Goal: Task Accomplishment & Management: Complete application form

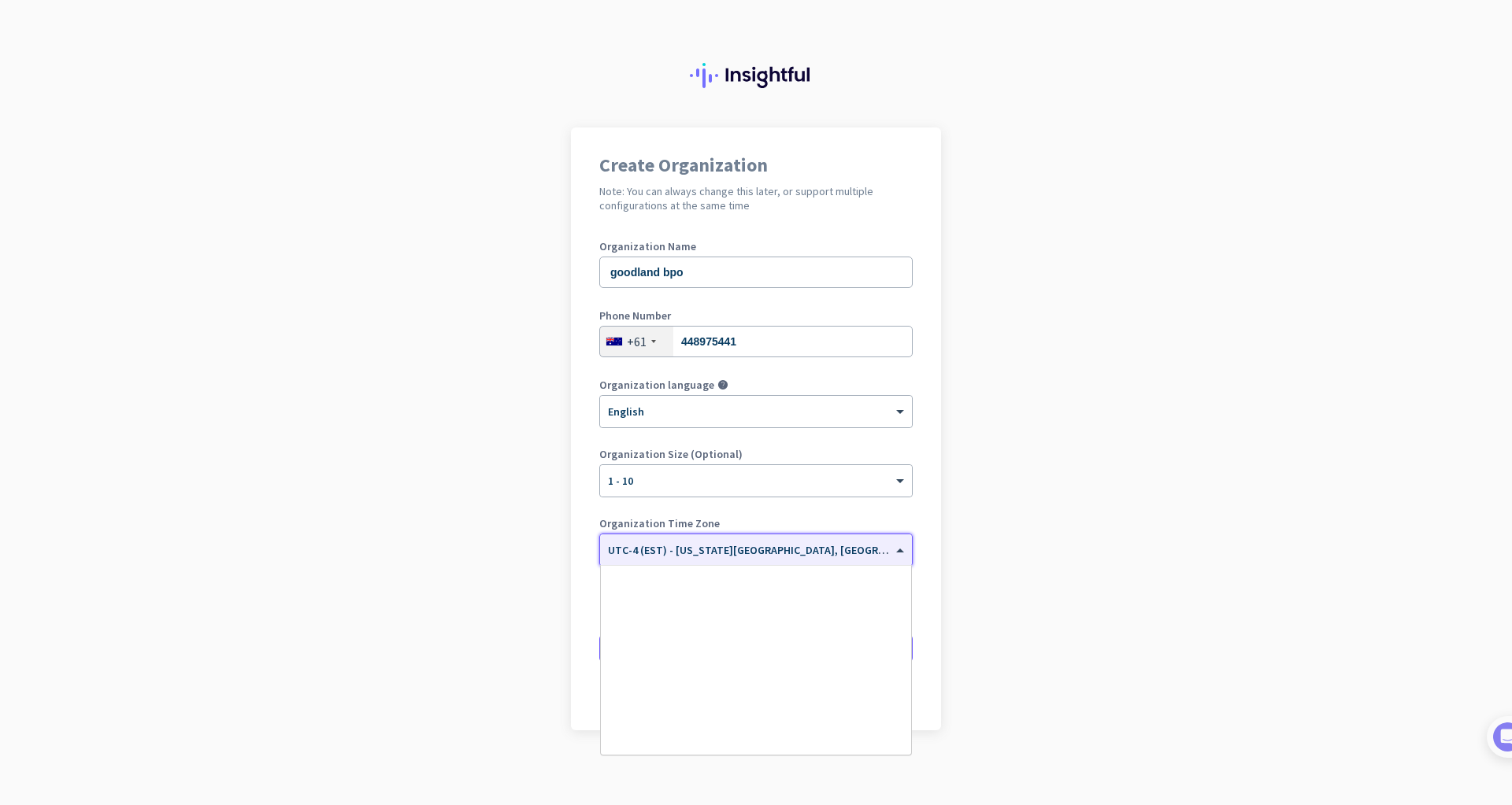
click at [803, 542] on input "text" at bounding box center [740, 545] width 264 height 12
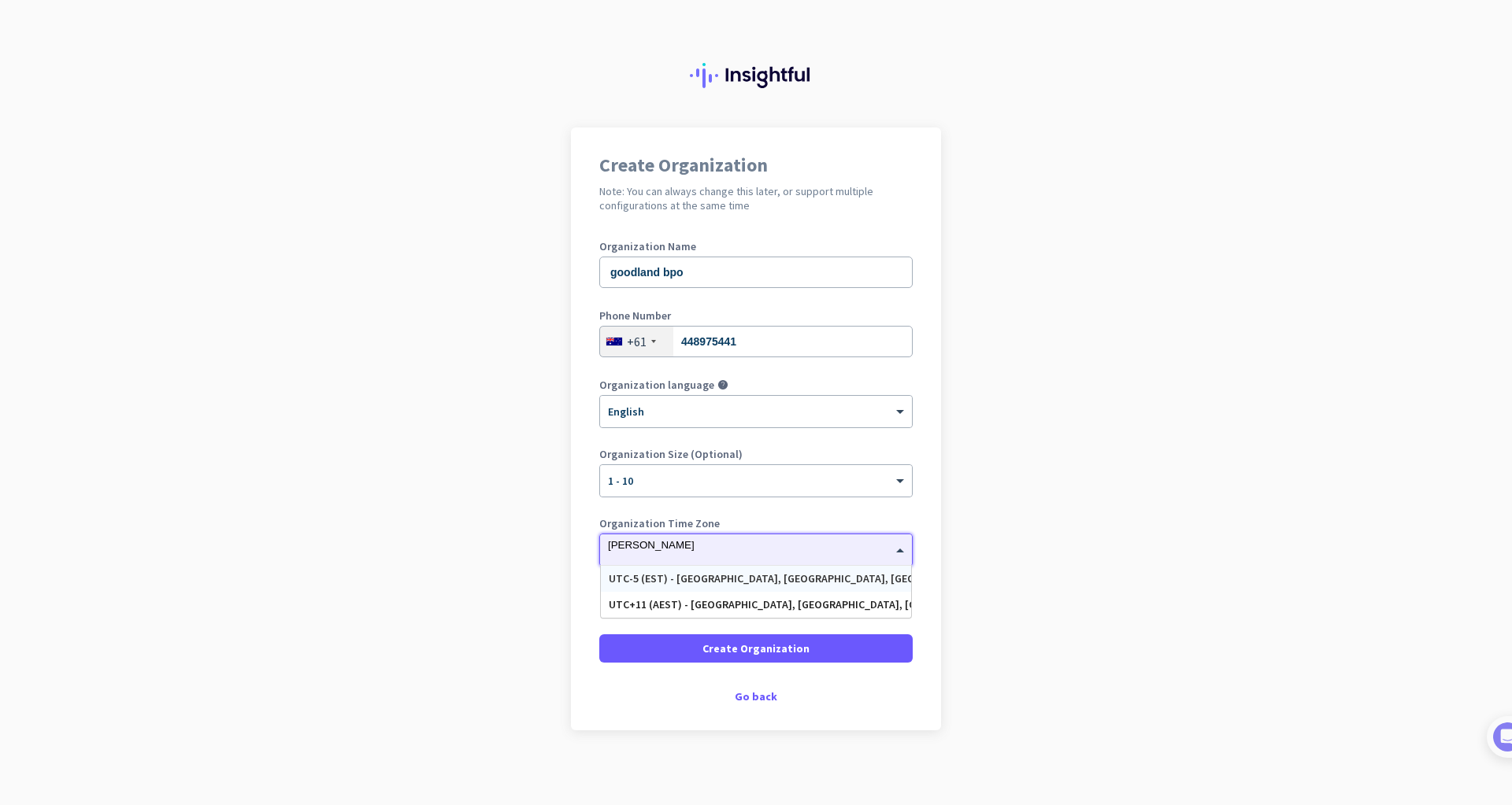
type input "melb"
click at [783, 574] on div "UTC+11 (AEST) - [GEOGRAPHIC_DATA], [GEOGRAPHIC_DATA], [GEOGRAPHIC_DATA], [GEOGR…" at bounding box center [756, 579] width 295 height 14
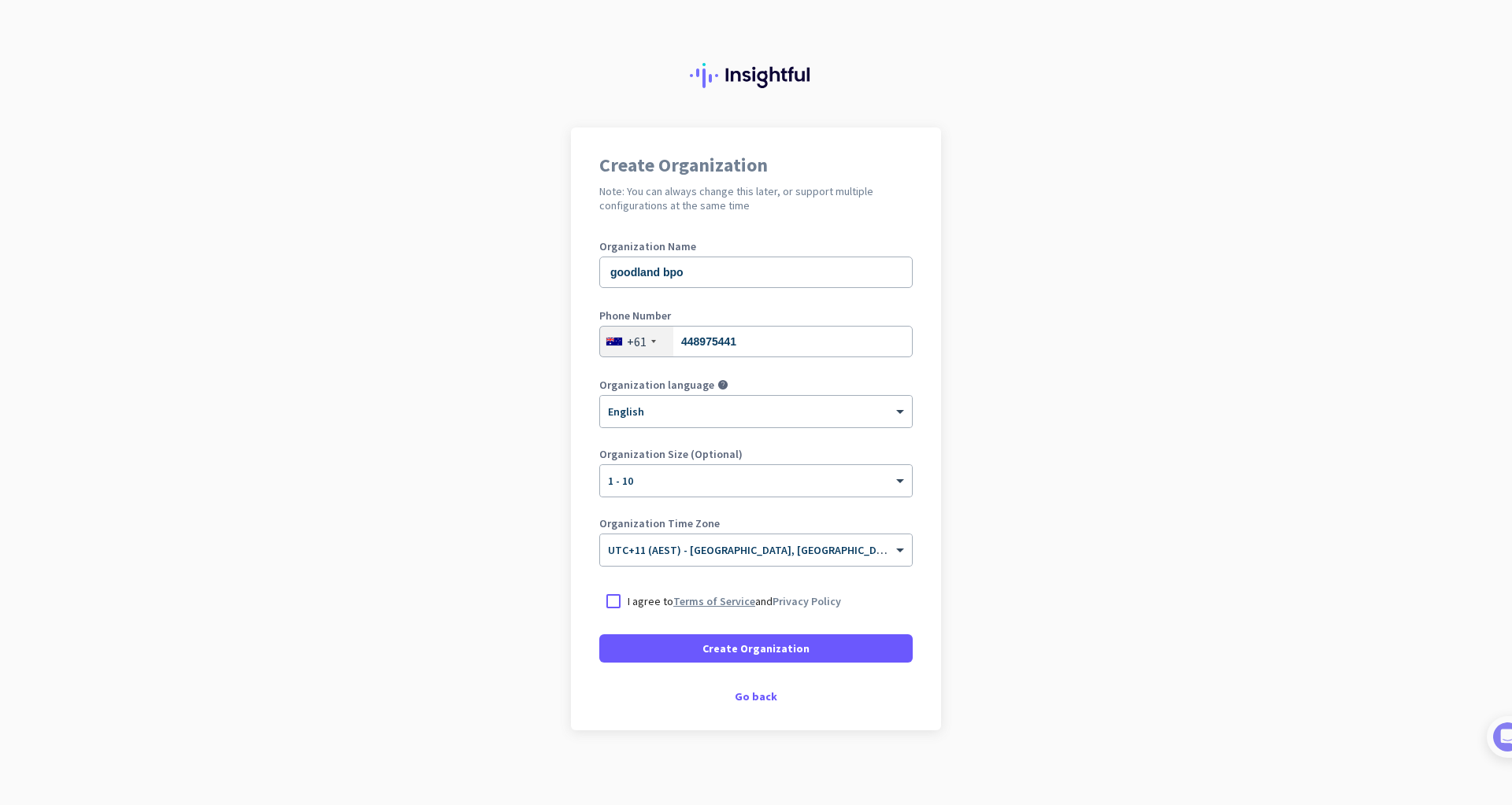
click at [747, 597] on link "Terms of Service" at bounding box center [714, 602] width 82 height 15
click at [616, 604] on div at bounding box center [613, 601] width 28 height 28
click at [737, 651] on span "Create Organization" at bounding box center [755, 648] width 107 height 15
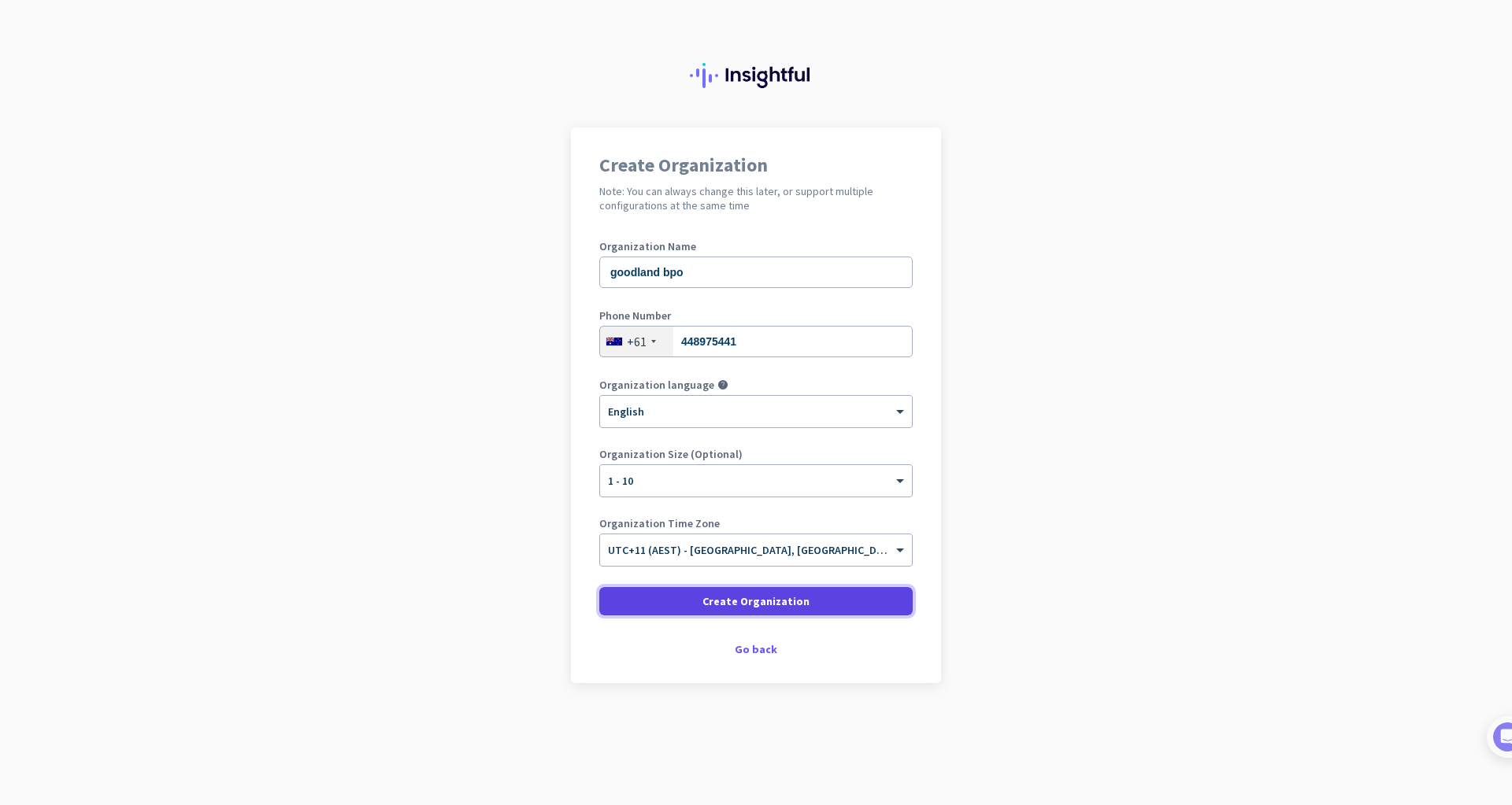
click at [802, 606] on span "Create Organization" at bounding box center [755, 601] width 107 height 15
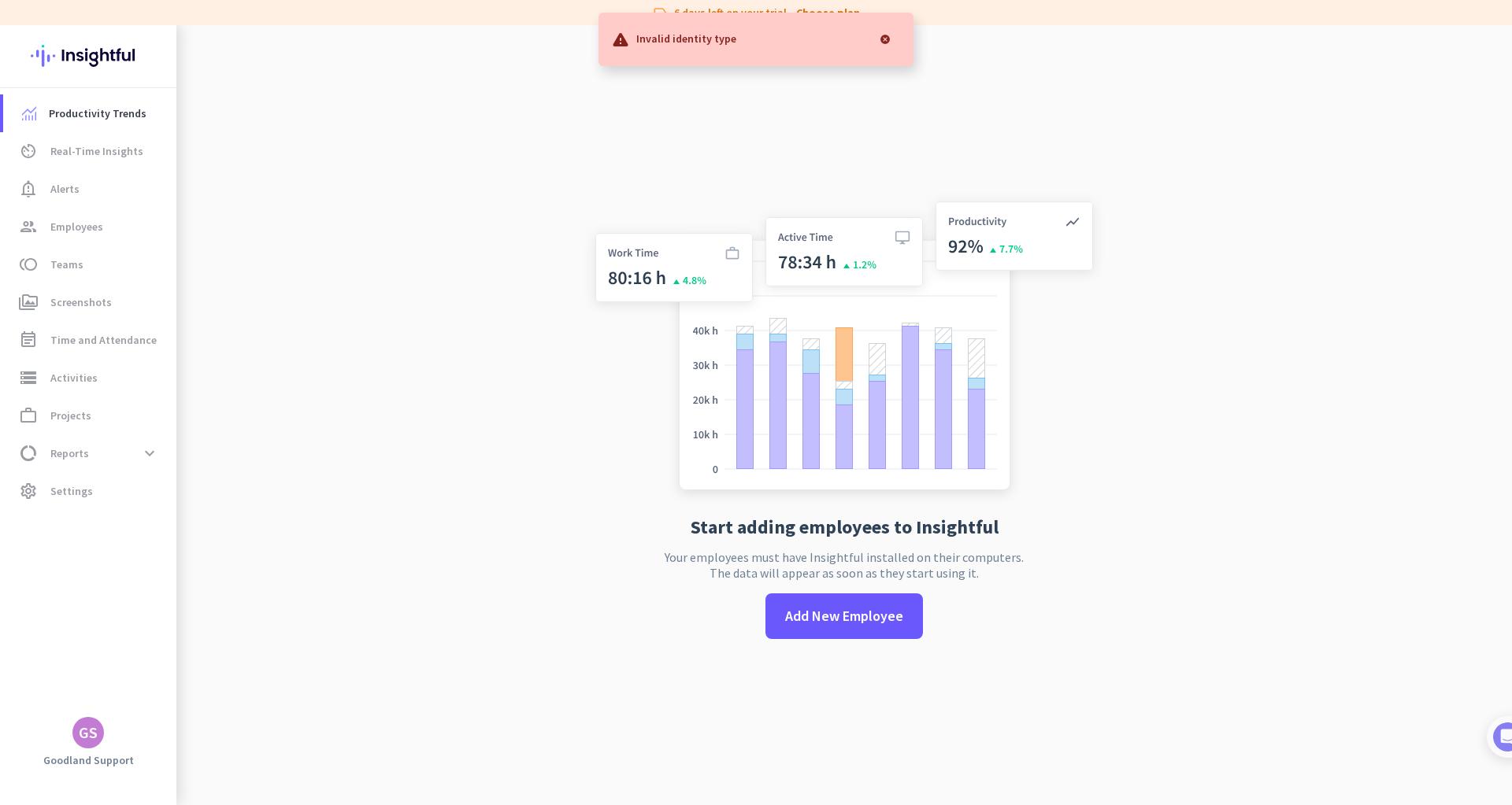
click at [1155, 526] on app-no-employees "Start adding employees to Insightful Your employees must have Insightful instal…" at bounding box center [844, 428] width 1336 height 805
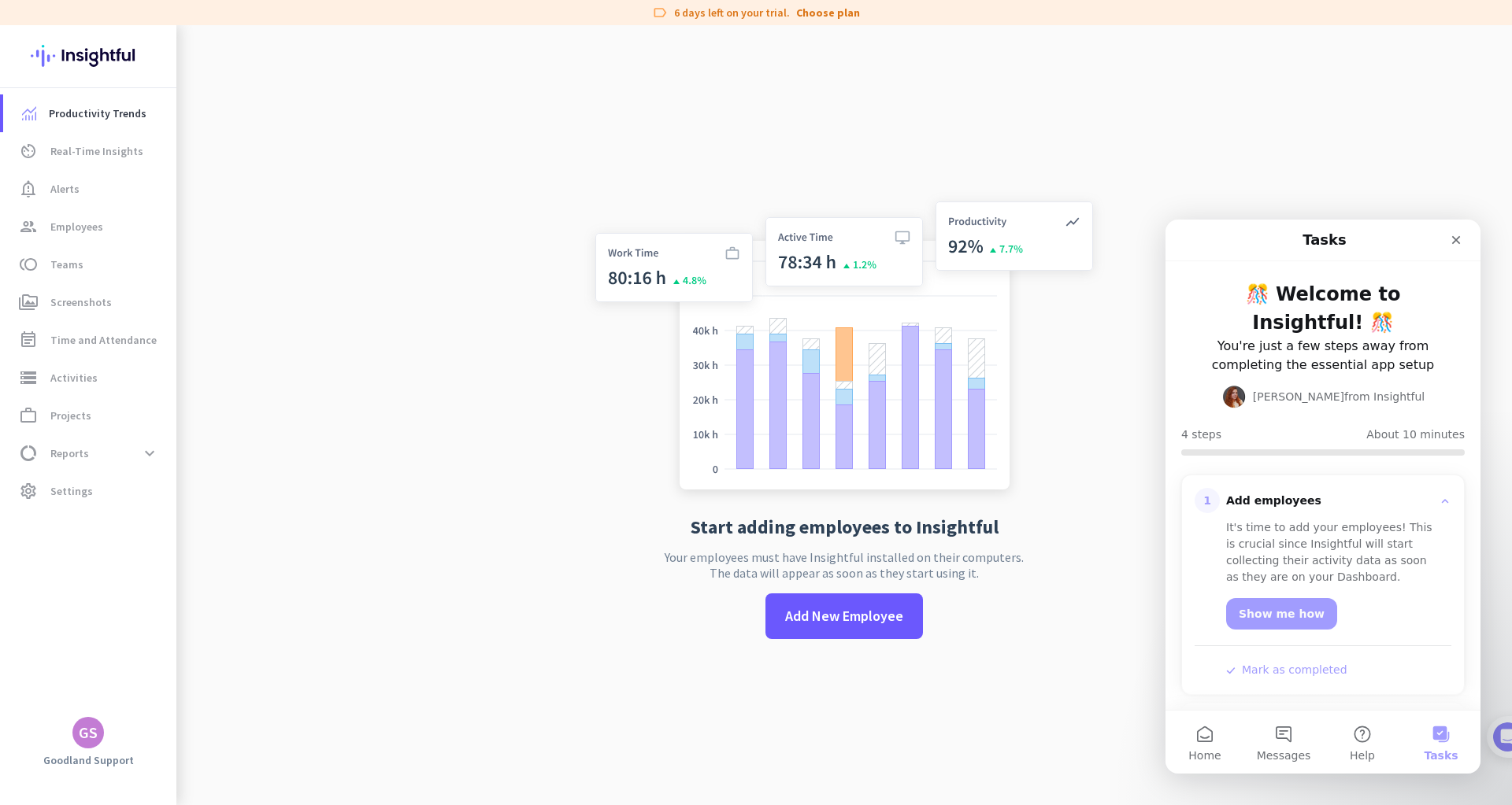
click at [815, 72] on div "Start adding employees to Insightful Your employees must have Insightful instal…" at bounding box center [844, 428] width 522 height 805
click at [1465, 236] on div "Close" at bounding box center [1455, 240] width 28 height 28
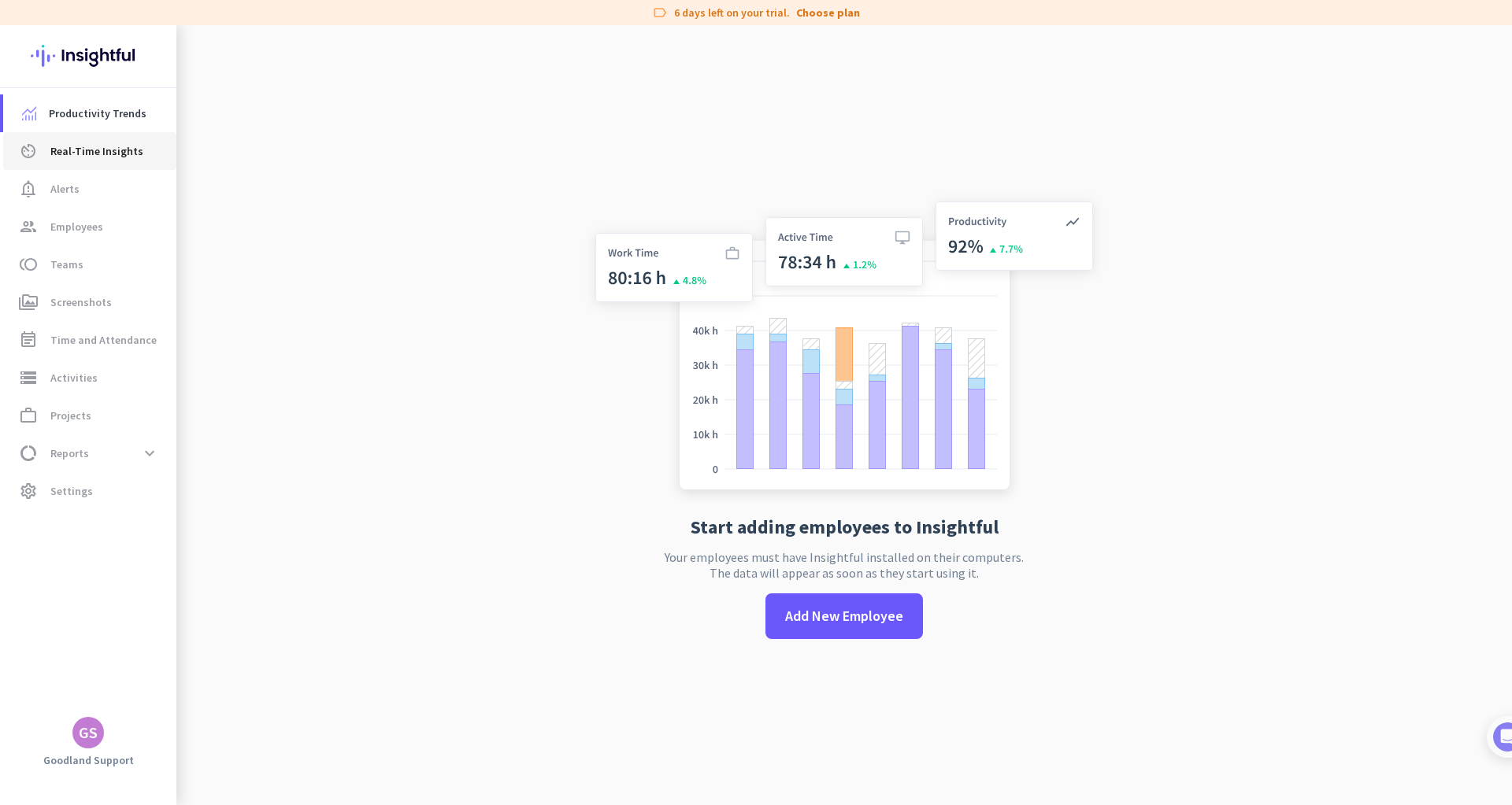
click at [100, 147] on span "Real-Time Insights" at bounding box center [97, 150] width 93 height 19
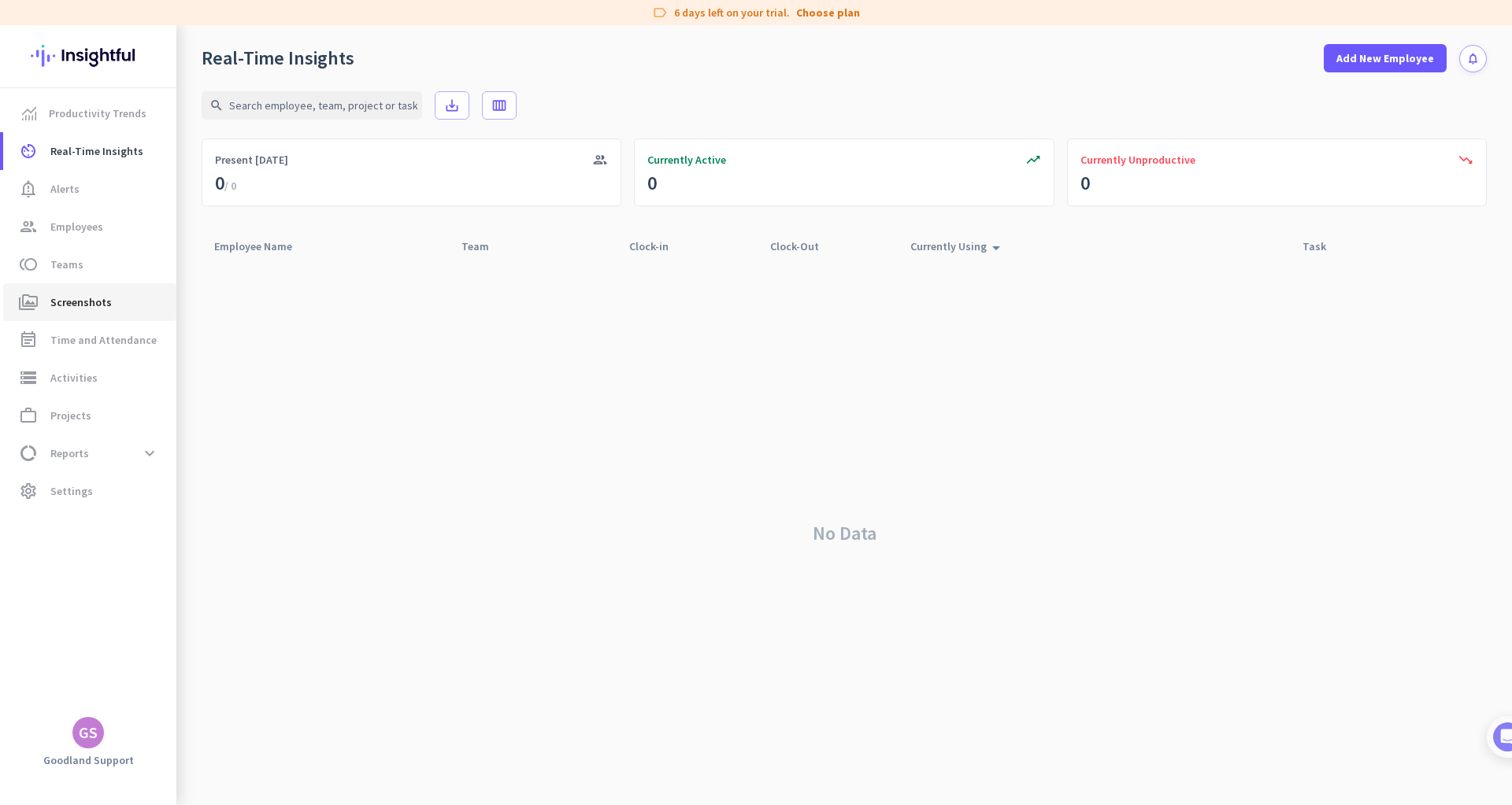
click at [88, 308] on span "Screenshots" at bounding box center [80, 302] width 61 height 19
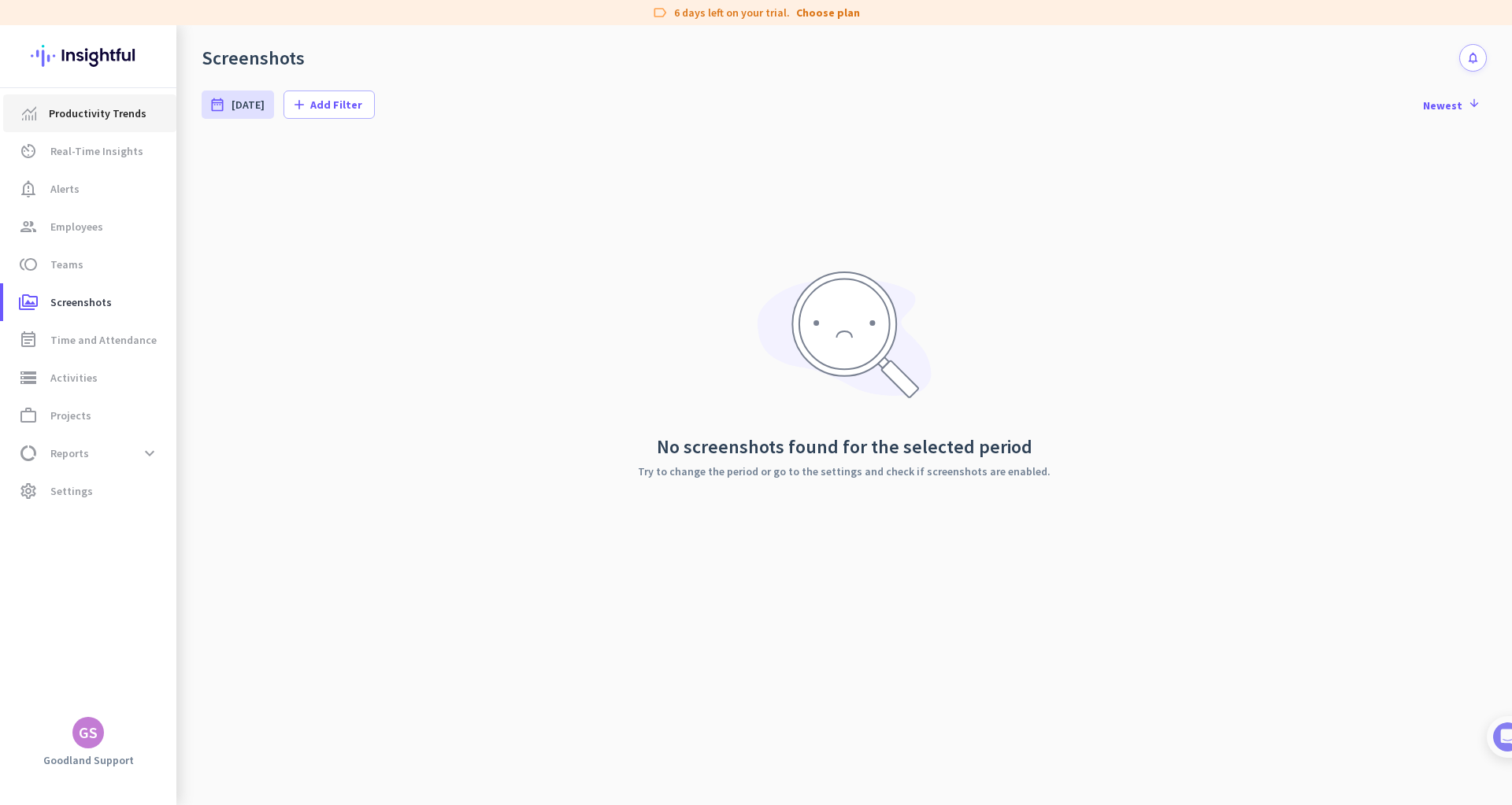
click at [121, 109] on span "Productivity Trends" at bounding box center [98, 113] width 98 height 19
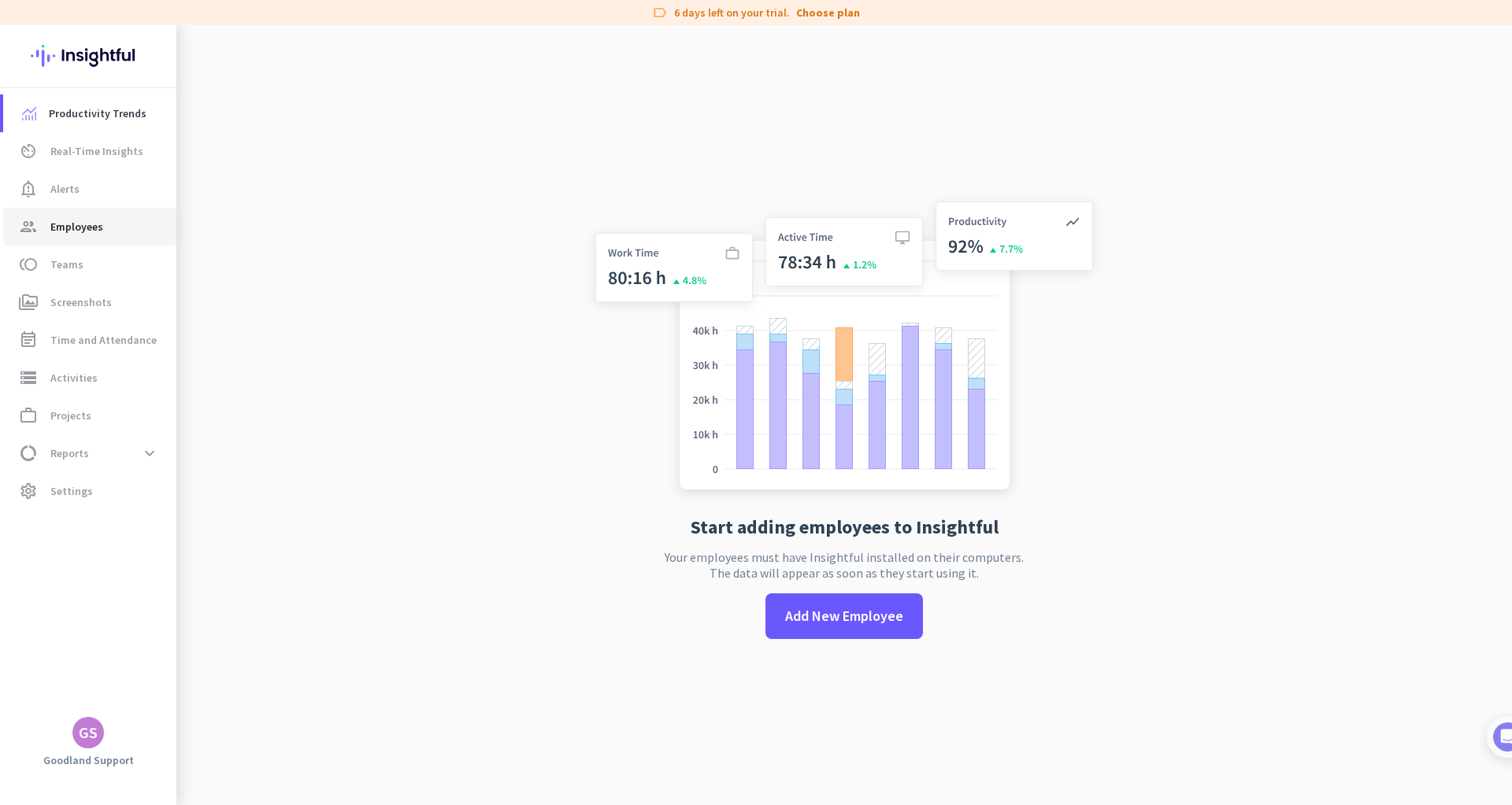
click at [98, 228] on span "Employees" at bounding box center [77, 226] width 53 height 19
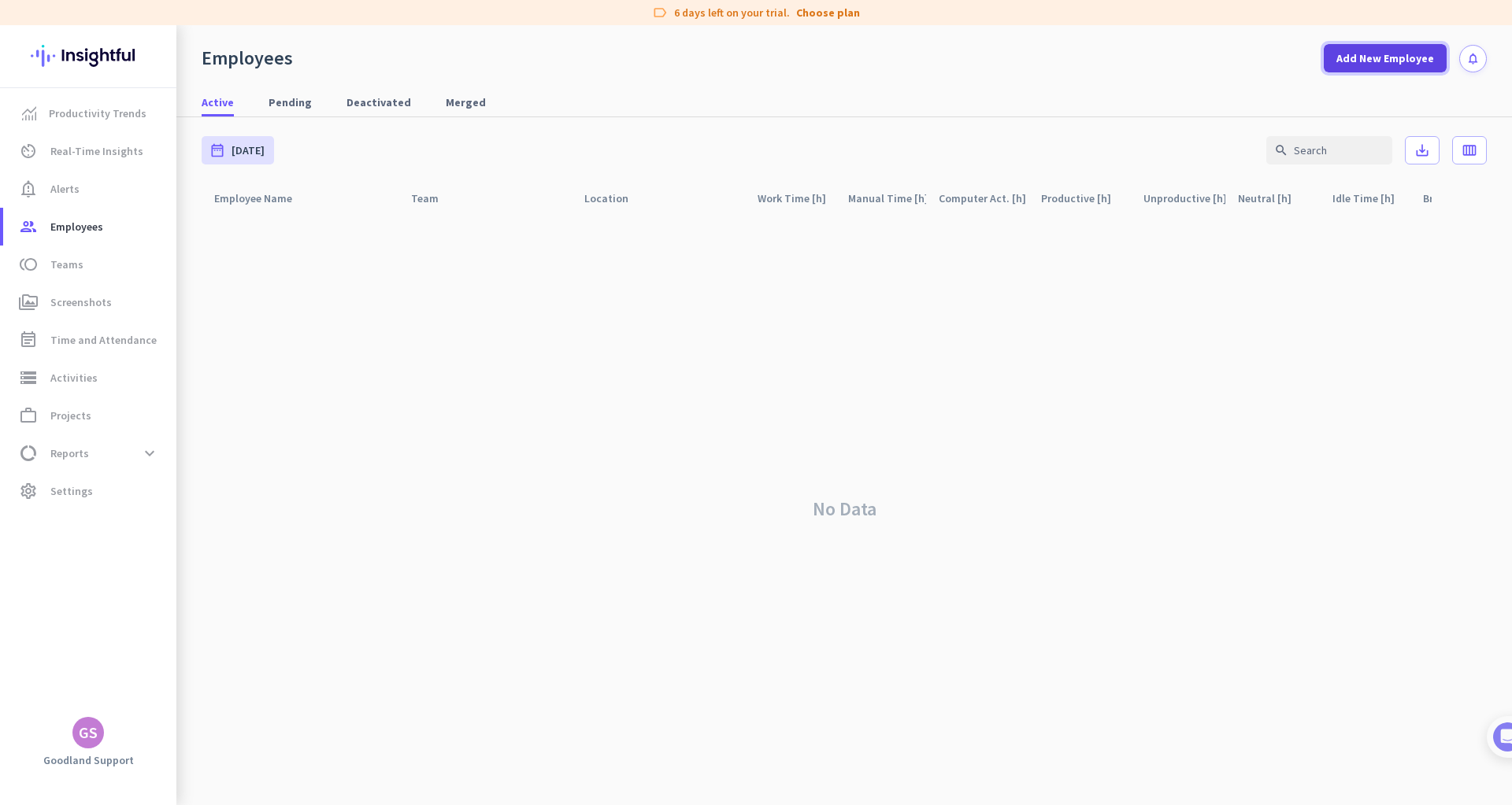
click at [1383, 49] on button "Add New Employee" at bounding box center [1385, 57] width 123 height 28
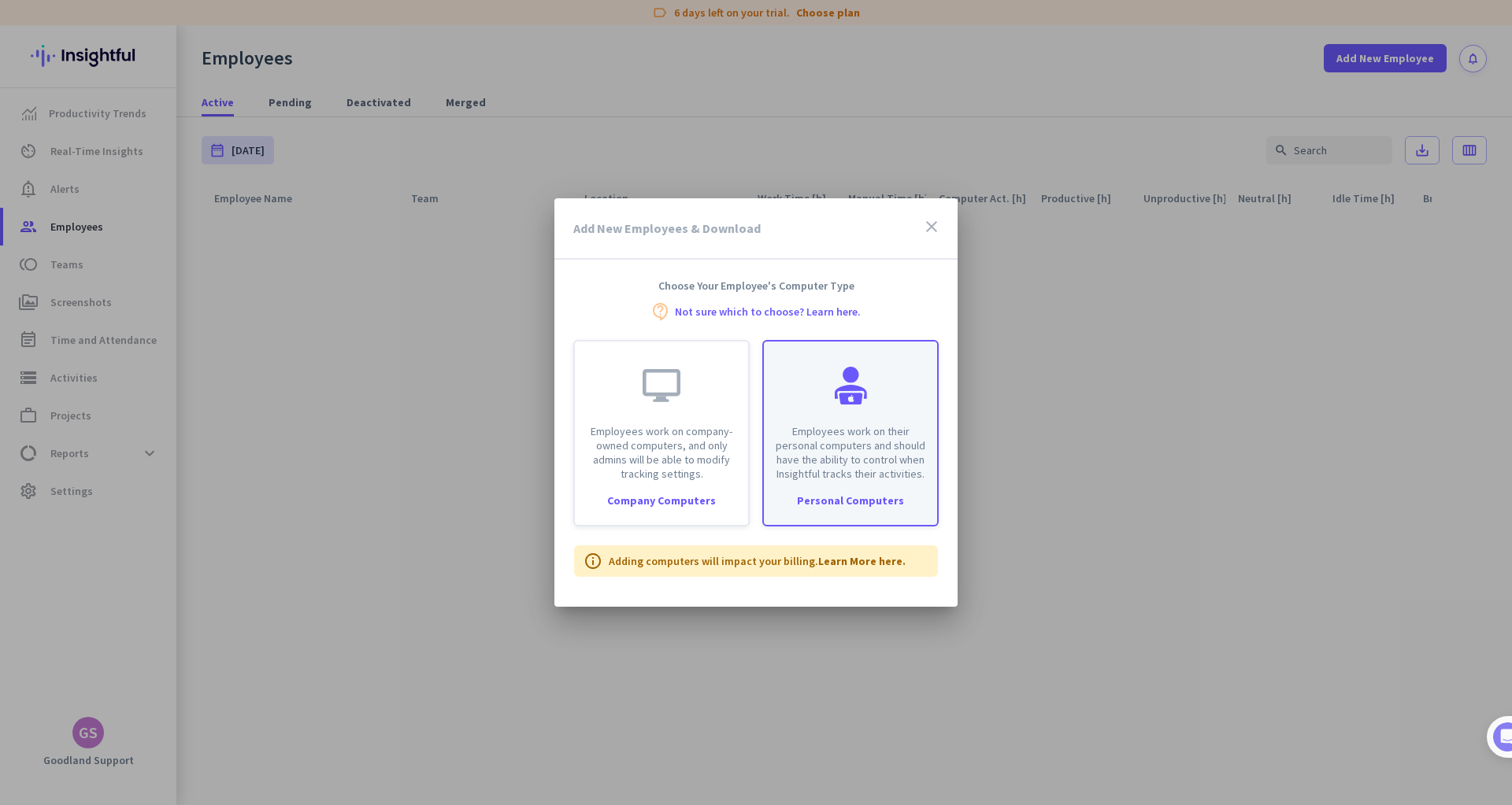
click at [803, 471] on p "Employees work on their personal computers and should have the ability to contr…" at bounding box center [850, 452] width 154 height 57
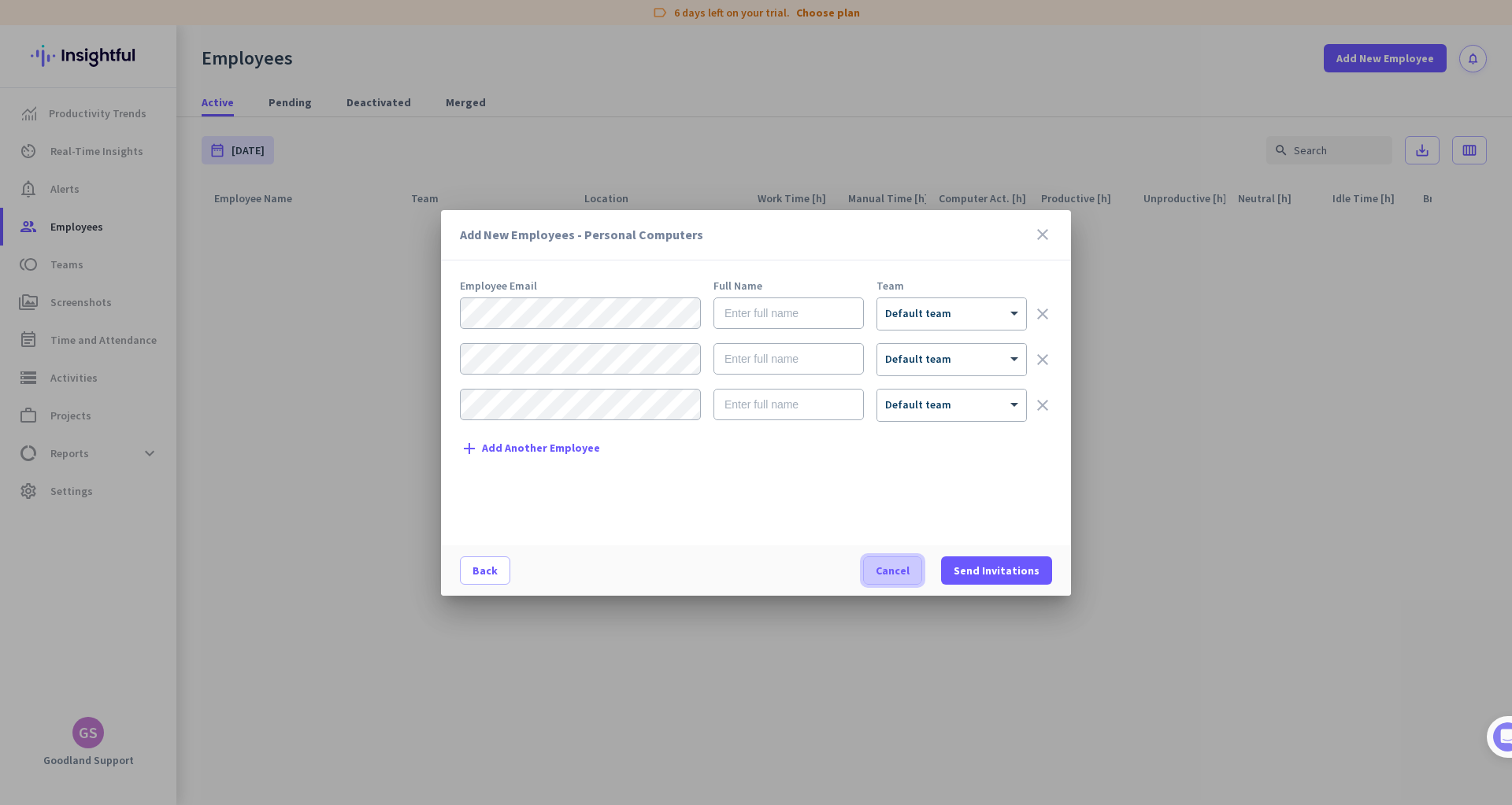
click at [895, 575] on span "Cancel" at bounding box center [892, 570] width 34 height 15
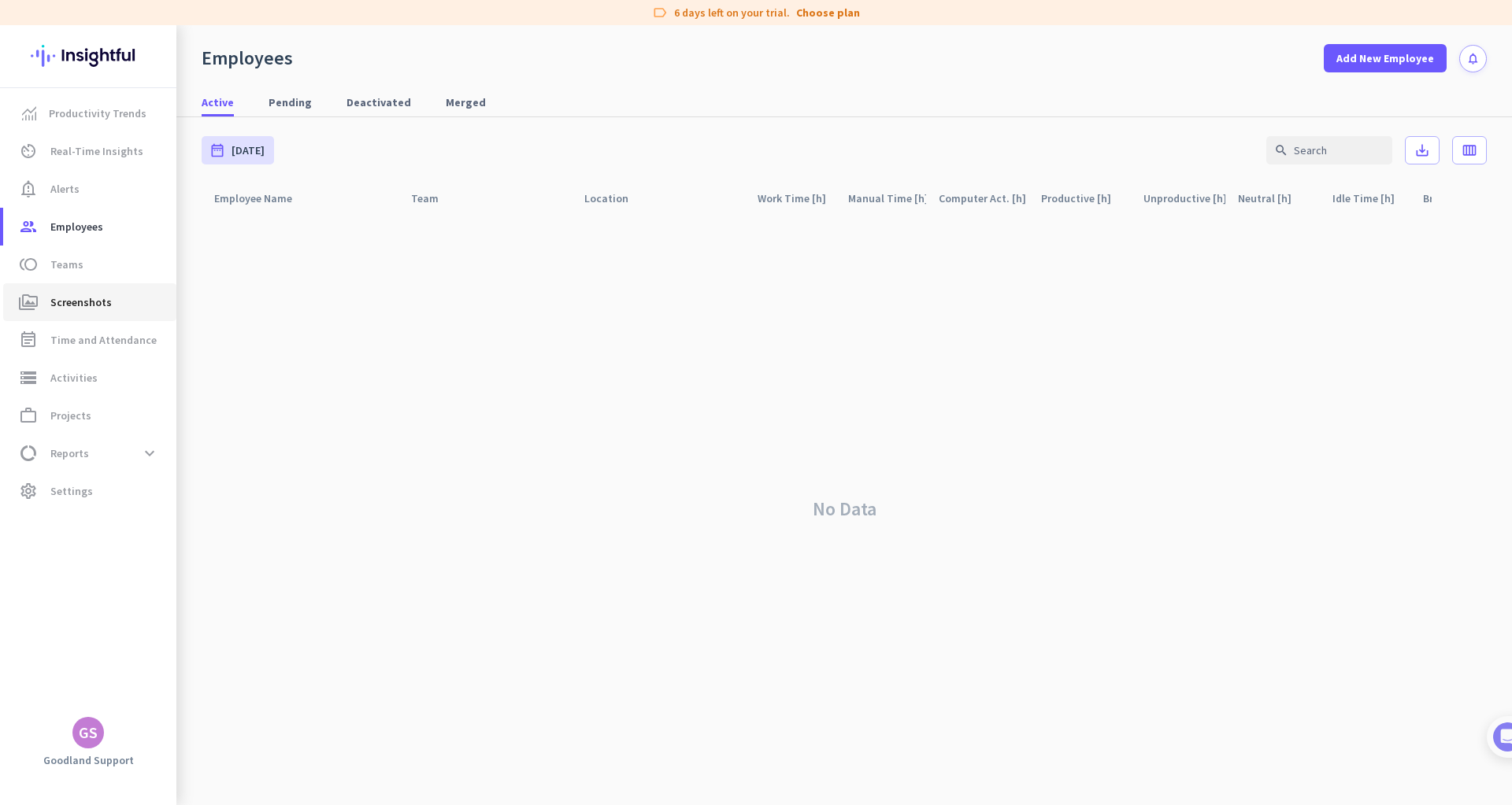
click at [86, 308] on span "Screenshots" at bounding box center [80, 302] width 61 height 19
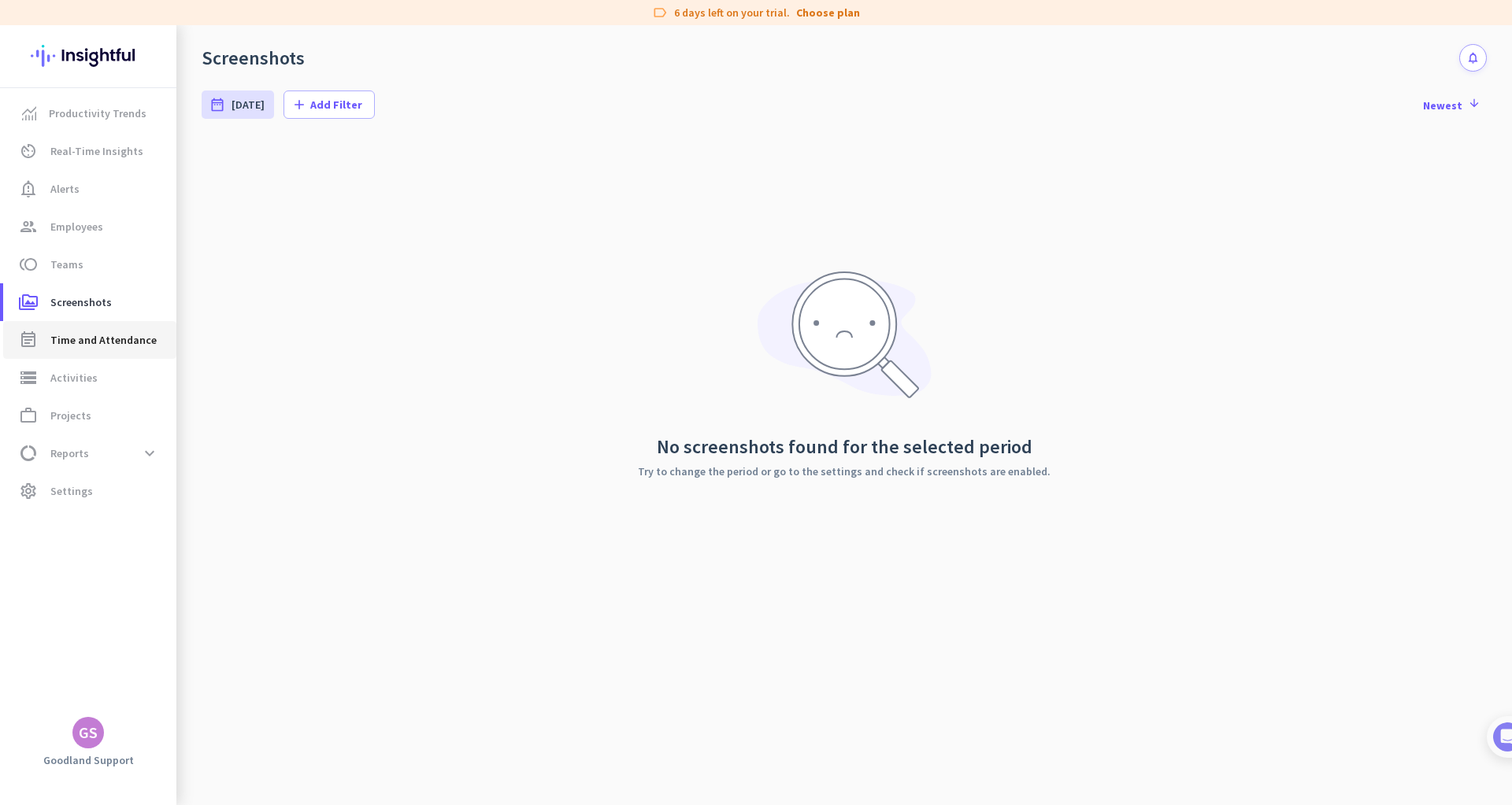
click at [94, 348] on span "Time and Attendance" at bounding box center [103, 340] width 107 height 19
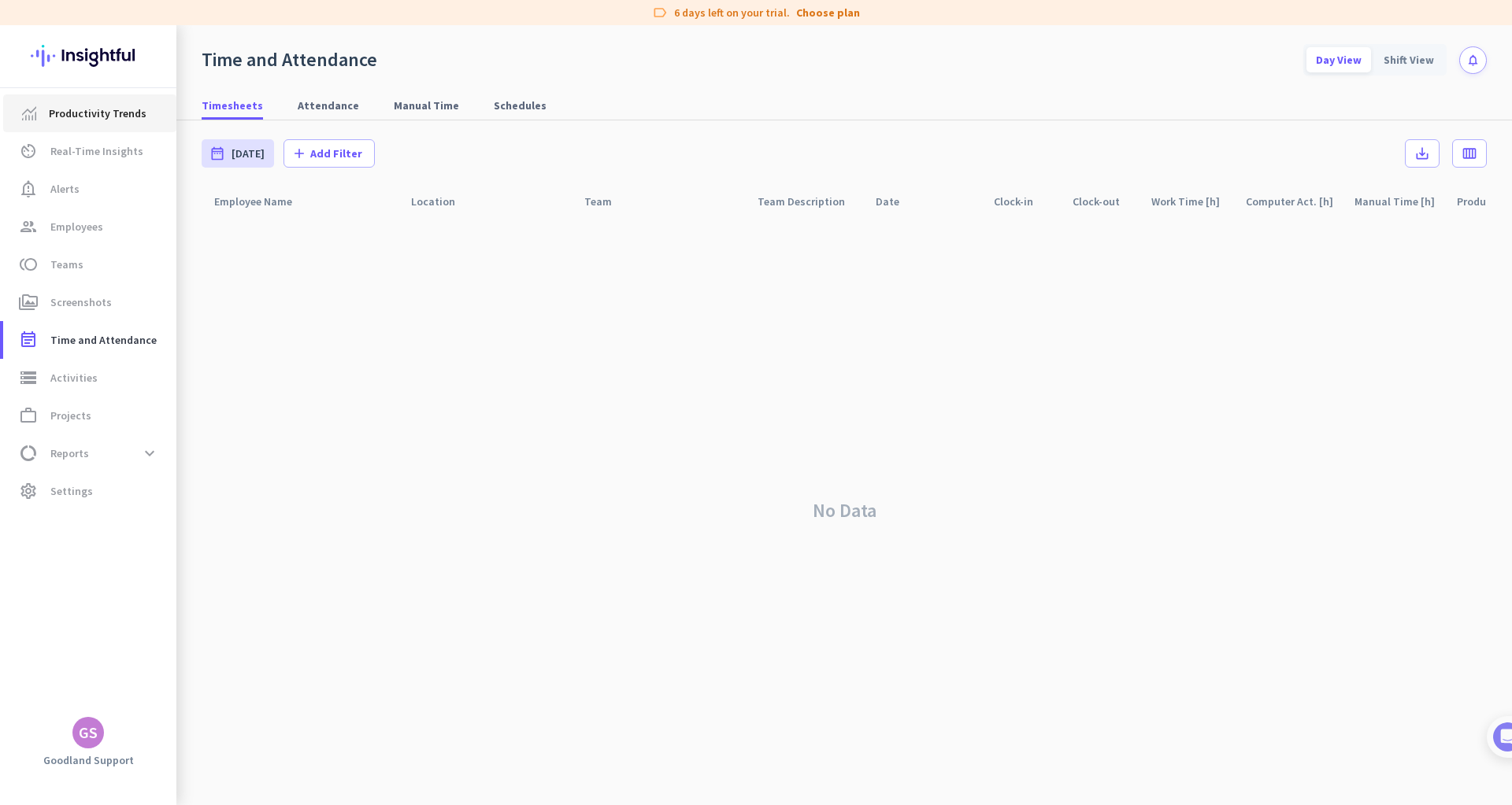
click at [116, 112] on span "Productivity Trends" at bounding box center [98, 113] width 98 height 19
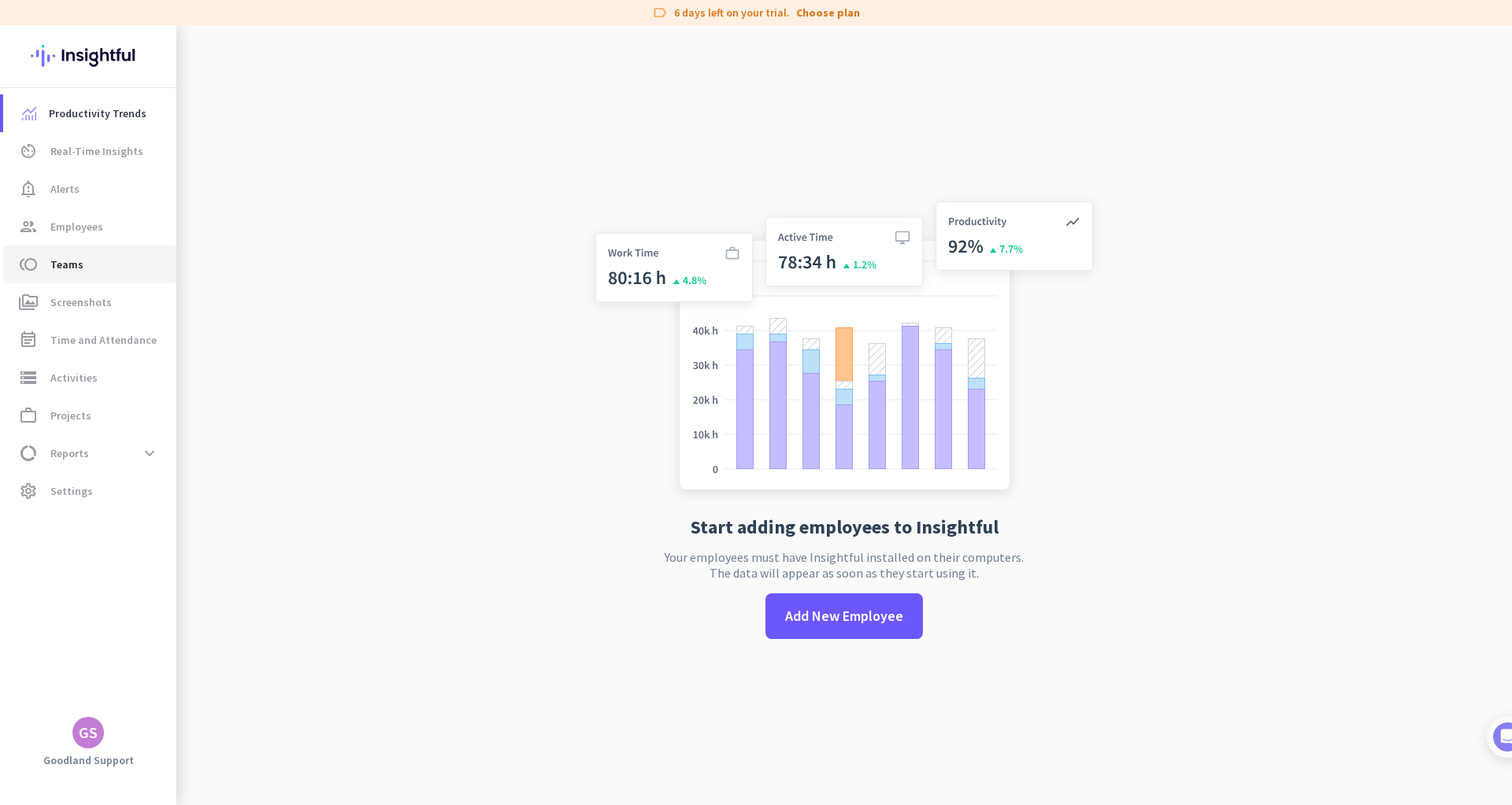
click at [62, 268] on span "Teams" at bounding box center [67, 264] width 33 height 19
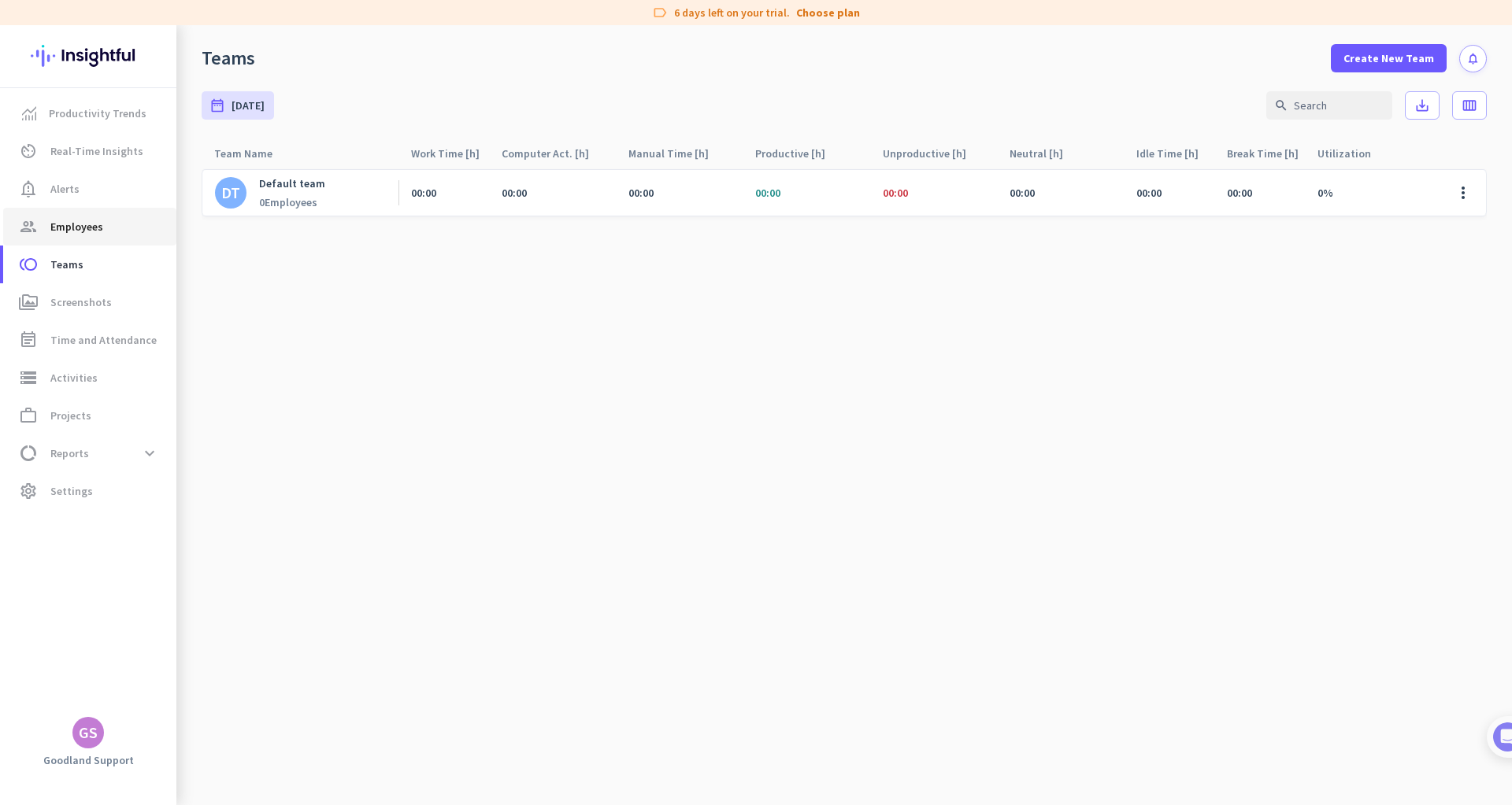
click at [94, 232] on span "Employees" at bounding box center [77, 226] width 53 height 19
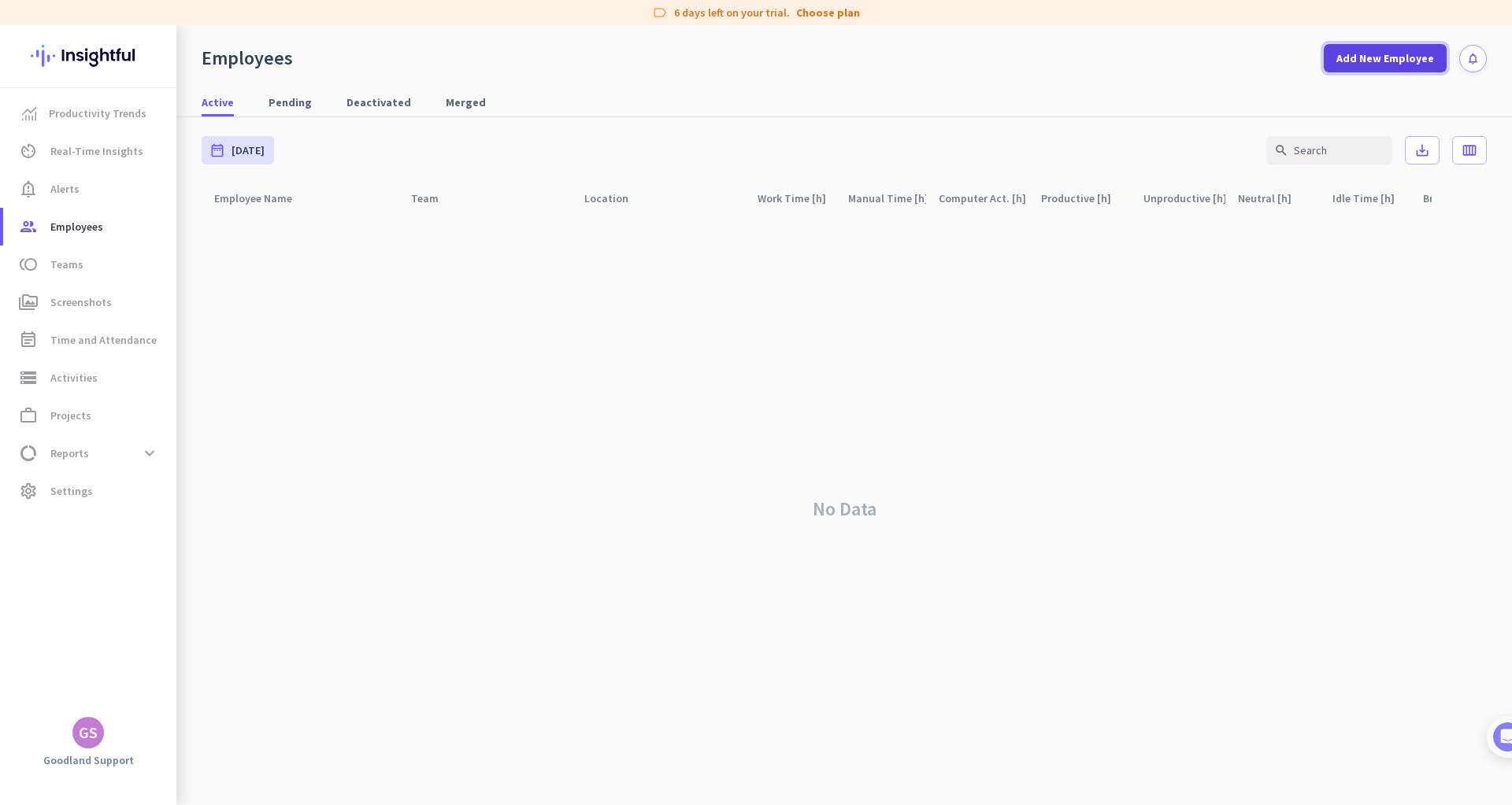
click at [1373, 51] on span "Add New Employee" at bounding box center [1384, 57] width 98 height 15
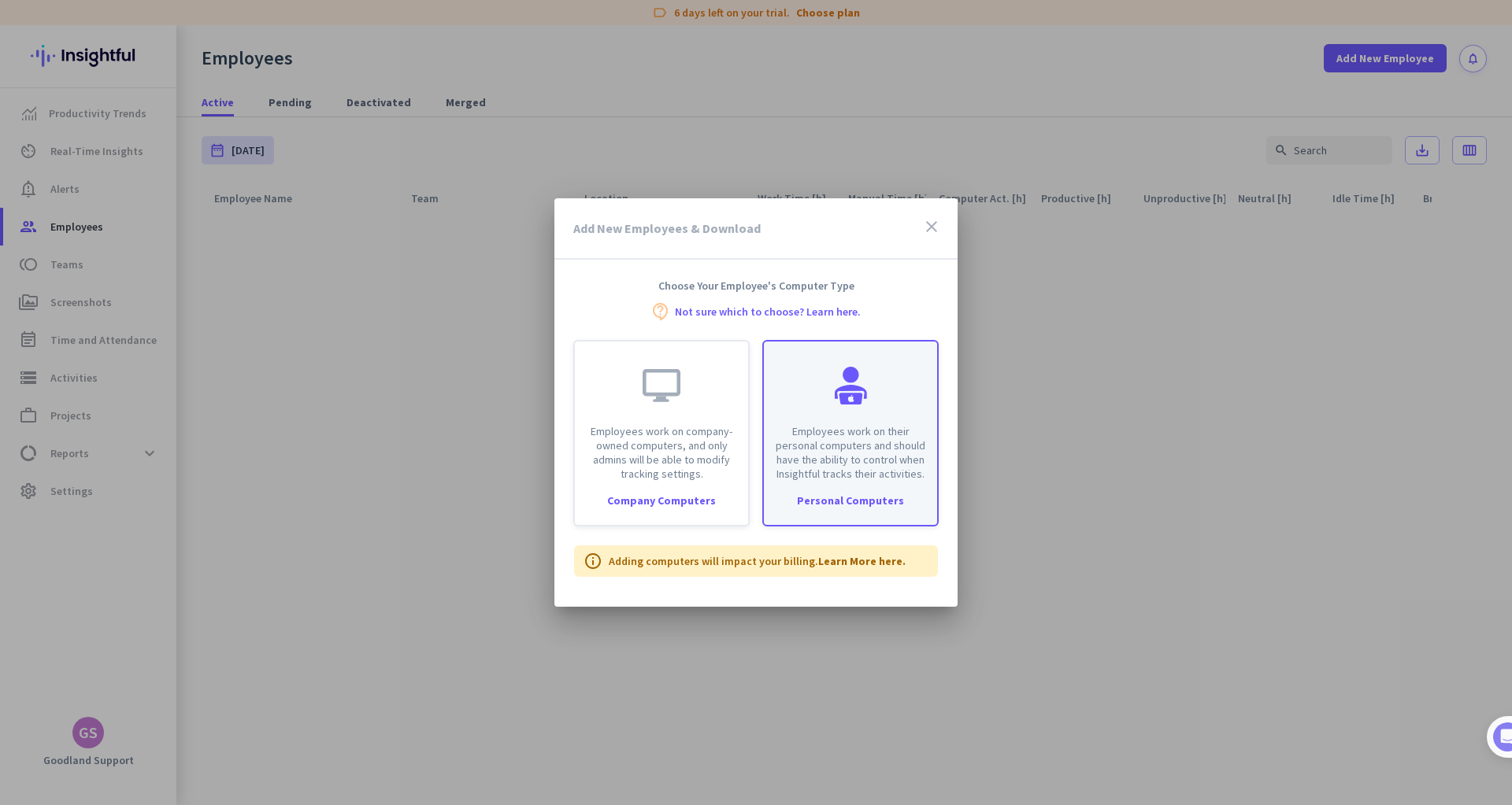
click at [839, 449] on p "Employees work on their personal computers and should have the ability to contr…" at bounding box center [850, 452] width 154 height 57
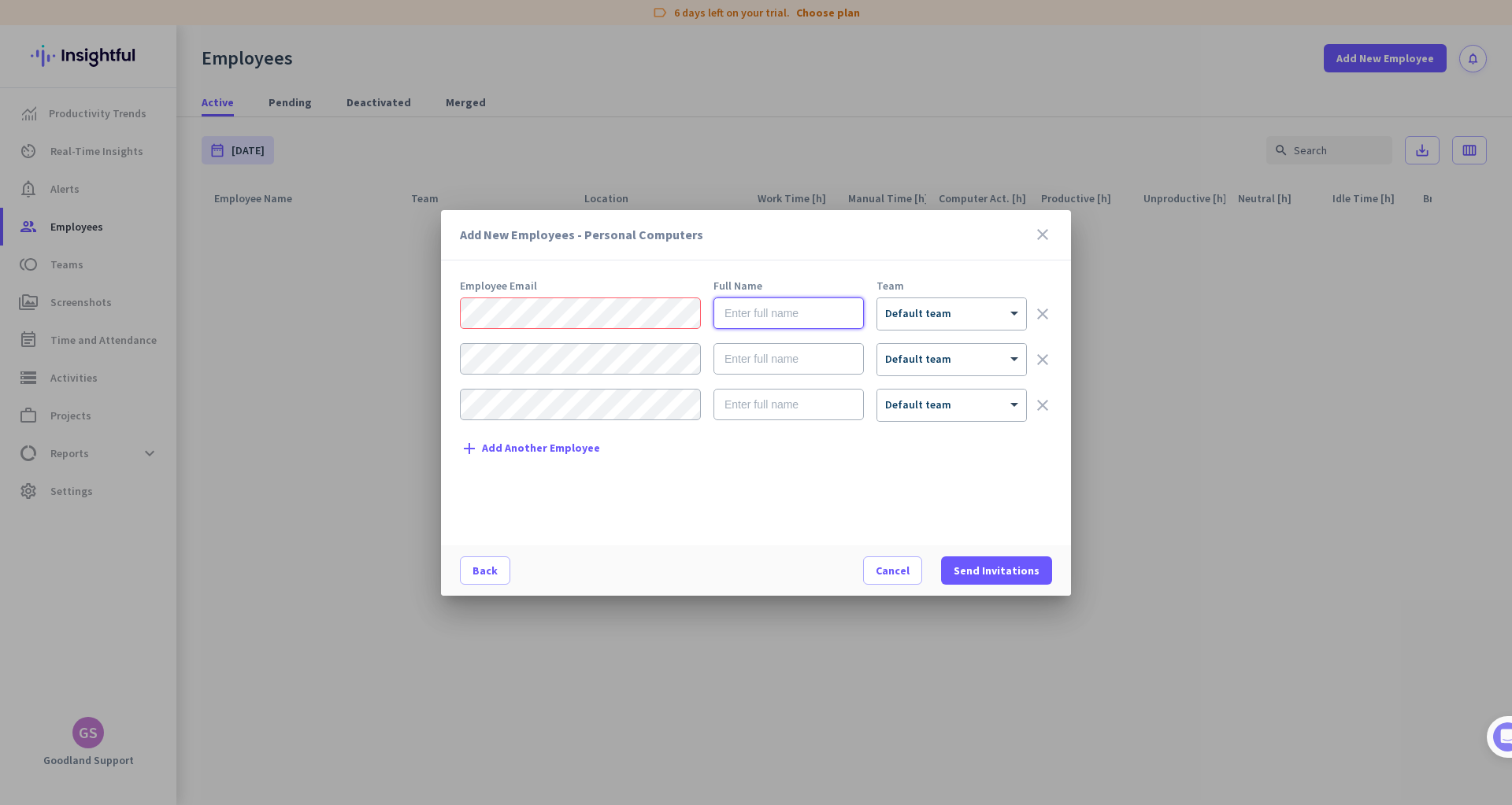
click at [788, 317] on input "text" at bounding box center [788, 313] width 150 height 32
type input "seb llobera"
click at [990, 572] on span "Send Invitations" at bounding box center [997, 570] width 86 height 15
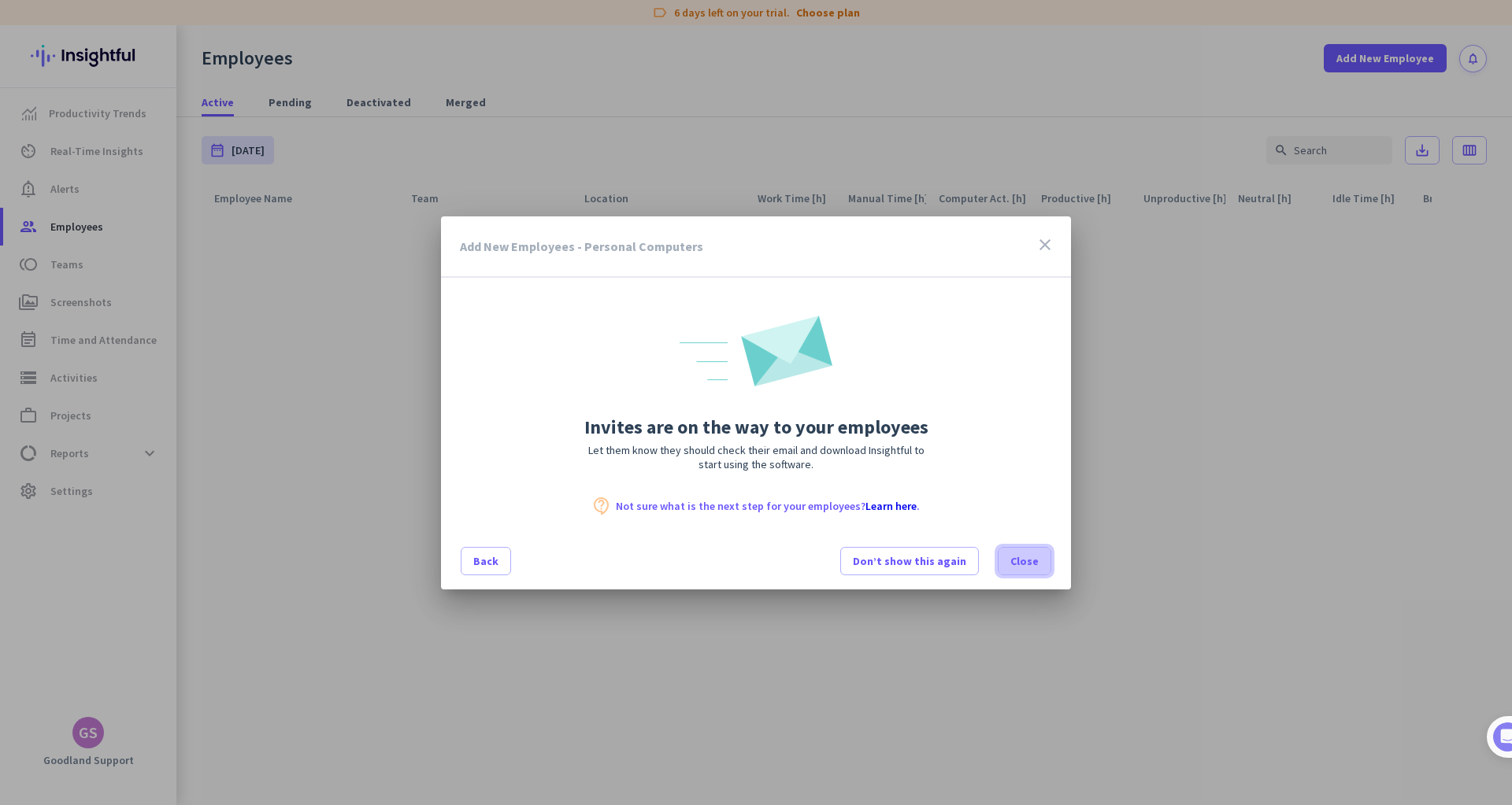
click at [1024, 567] on span "Close" at bounding box center [1024, 561] width 28 height 15
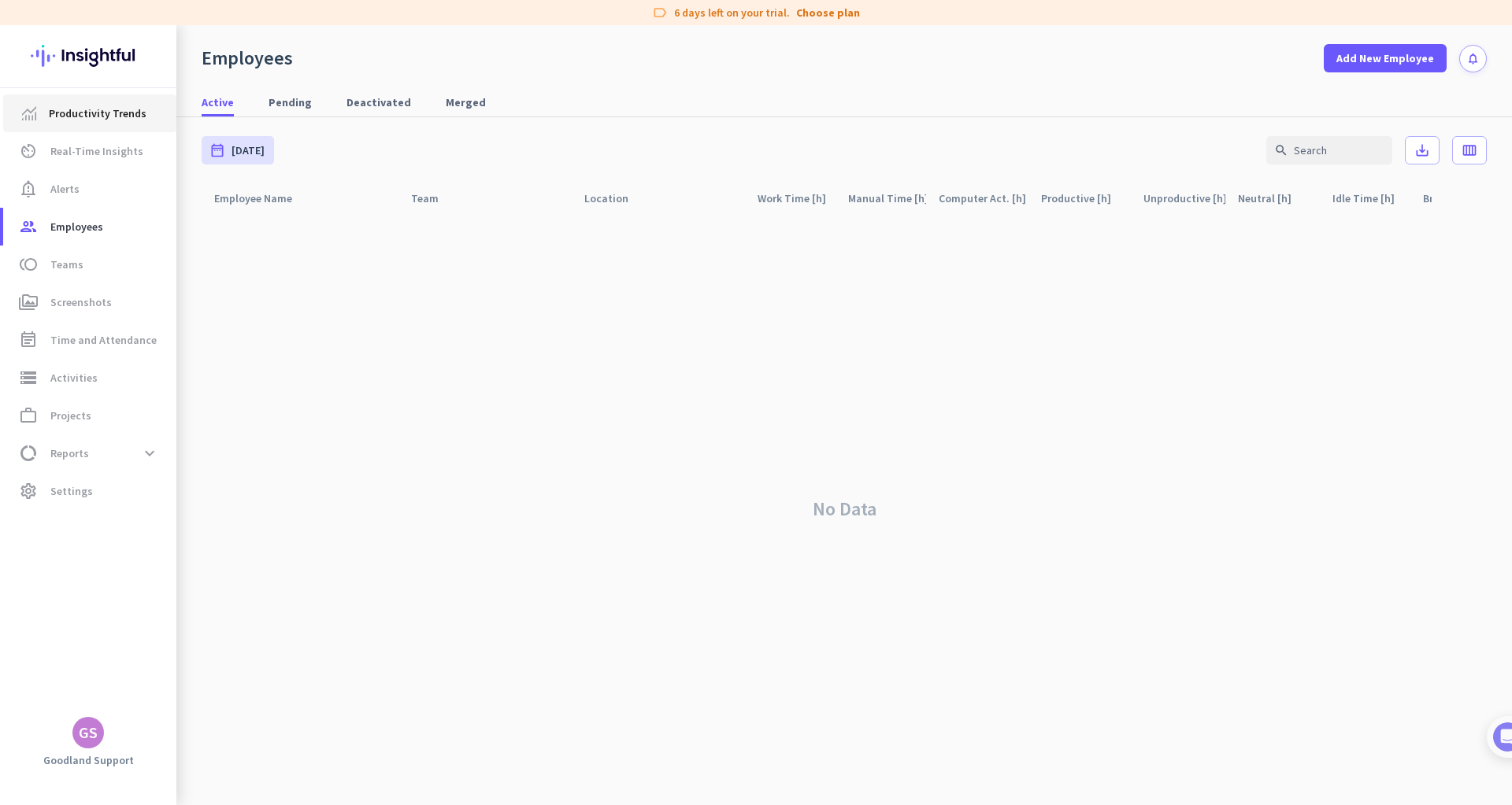
click at [86, 116] on span "Productivity Trends" at bounding box center [98, 113] width 98 height 19
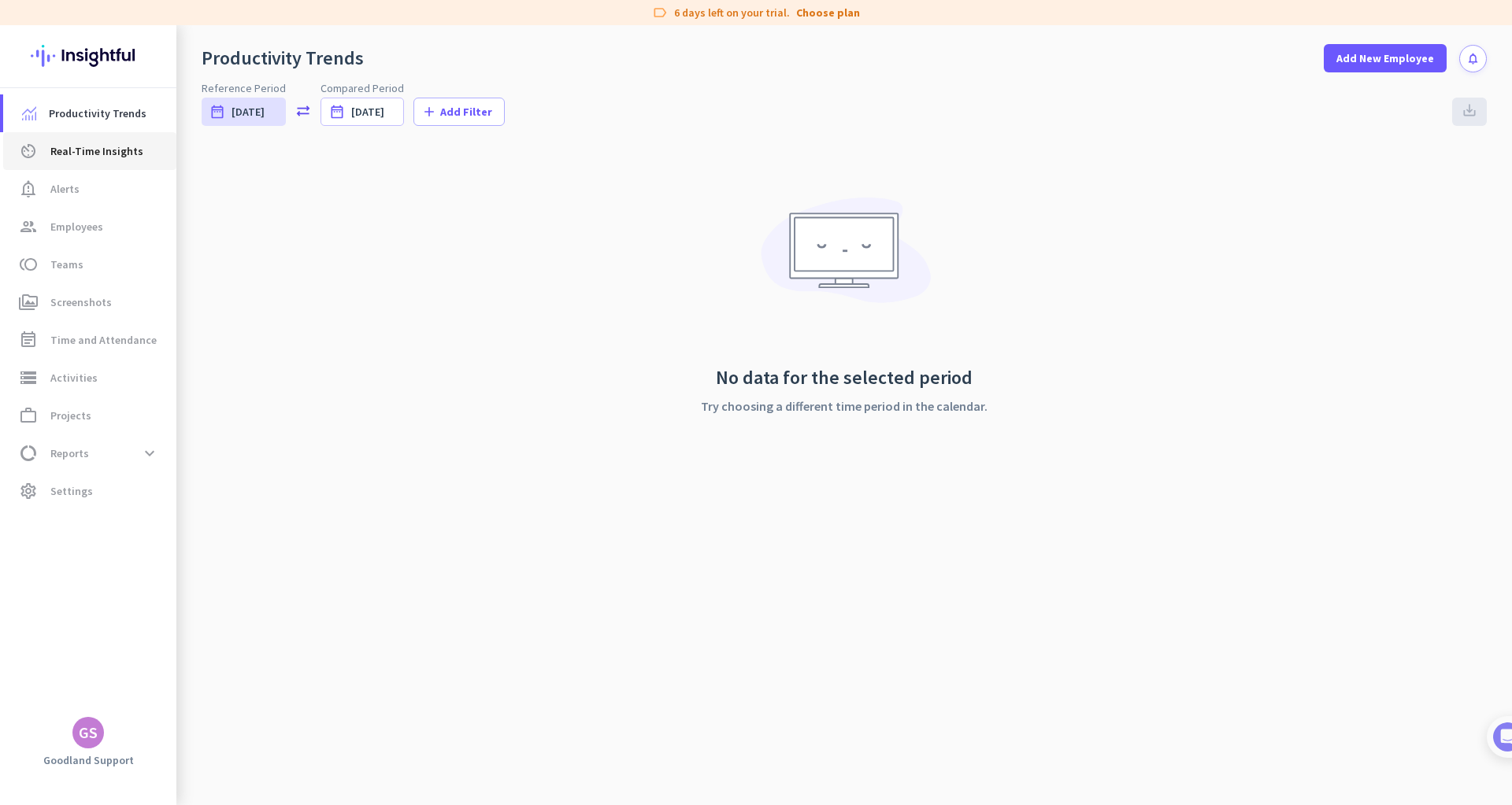
click at [88, 151] on span "Real-Time Insights" at bounding box center [97, 150] width 93 height 19
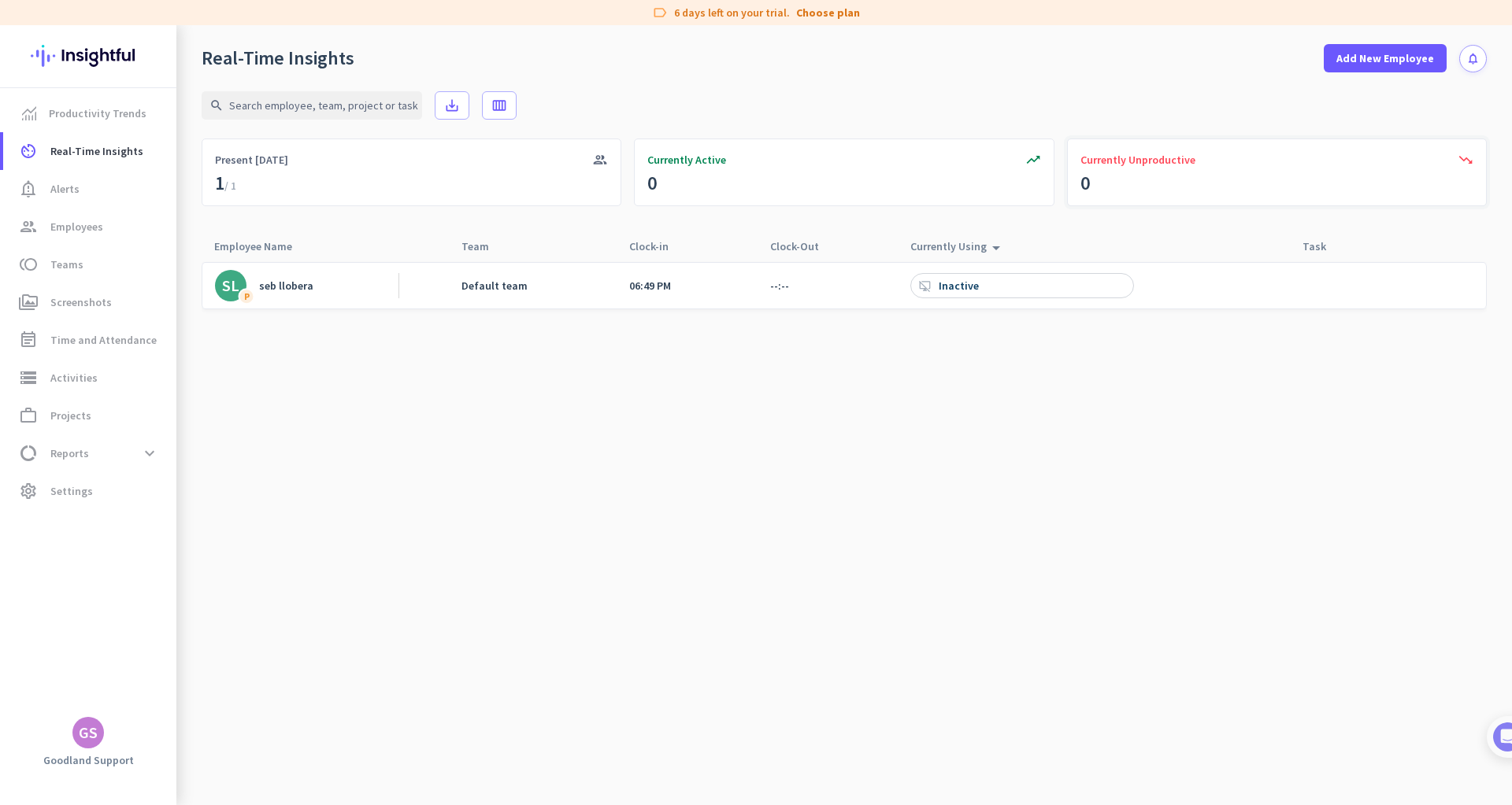
click at [1238, 181] on div "trending_down Currently Unproductive 0" at bounding box center [1277, 172] width 419 height 67
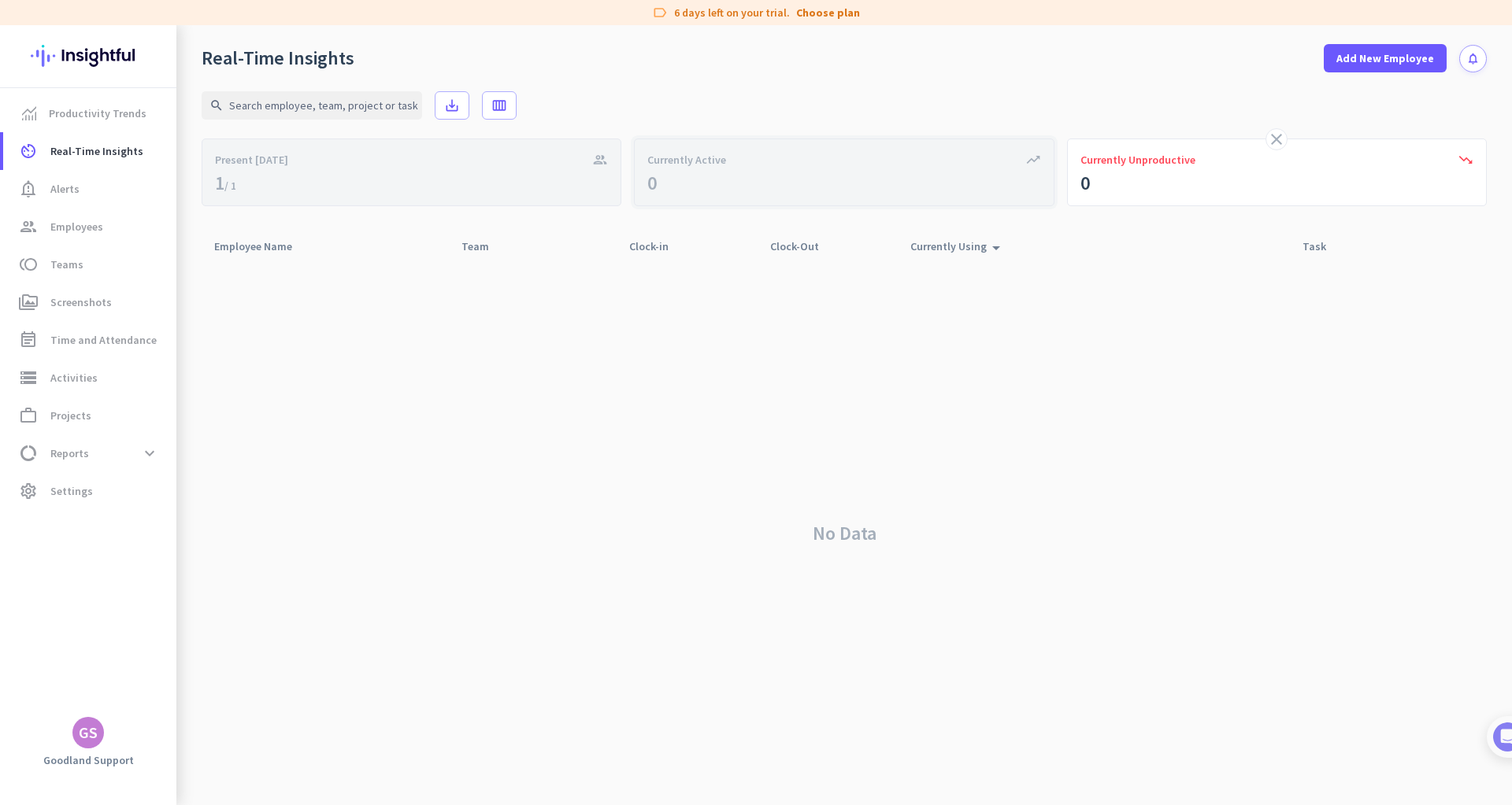
click at [878, 175] on div "trending_up Currently Active 0" at bounding box center [844, 172] width 419 height 67
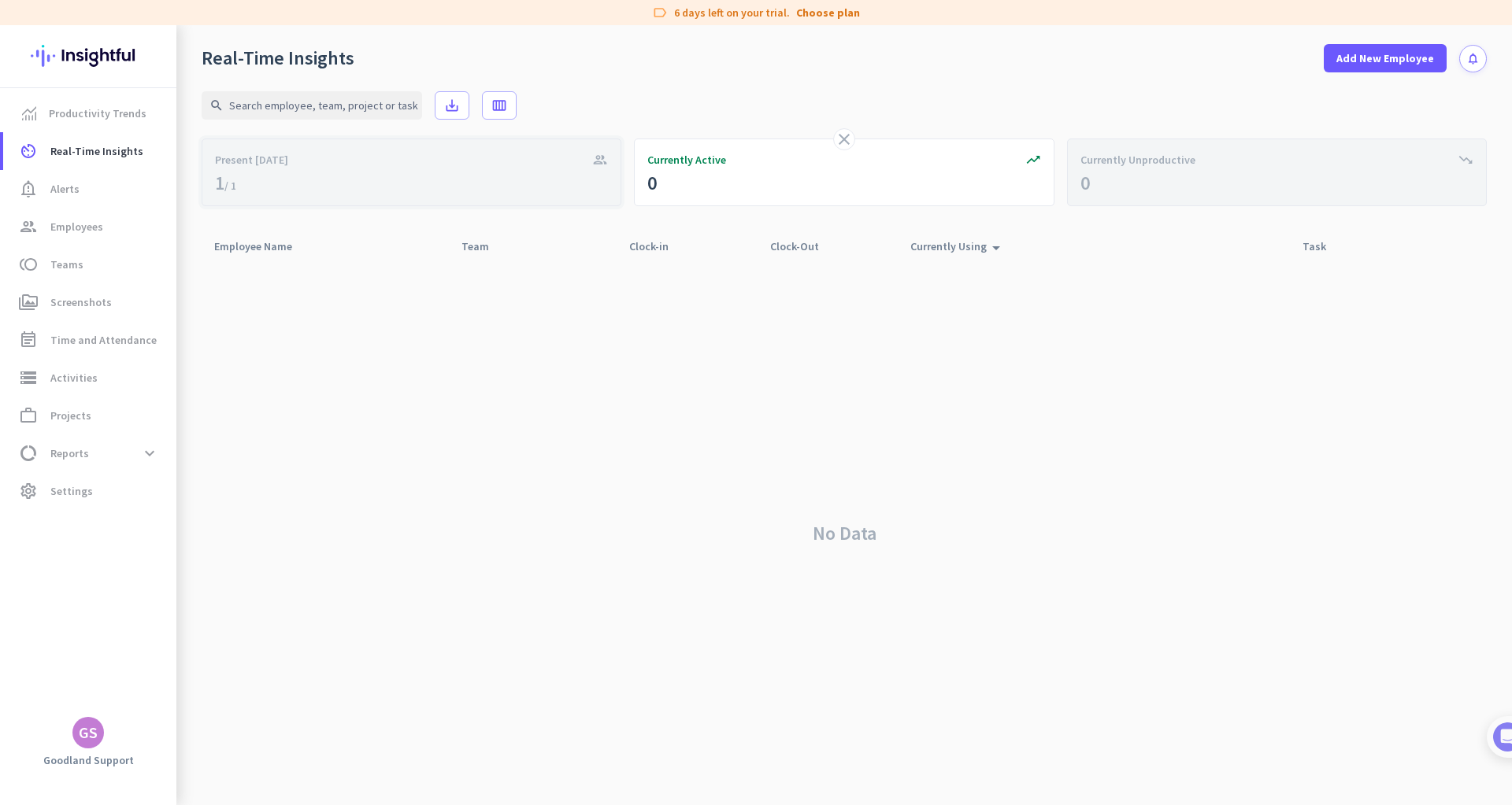
click at [407, 189] on div "group Present [DATE]" at bounding box center [411, 172] width 419 height 67
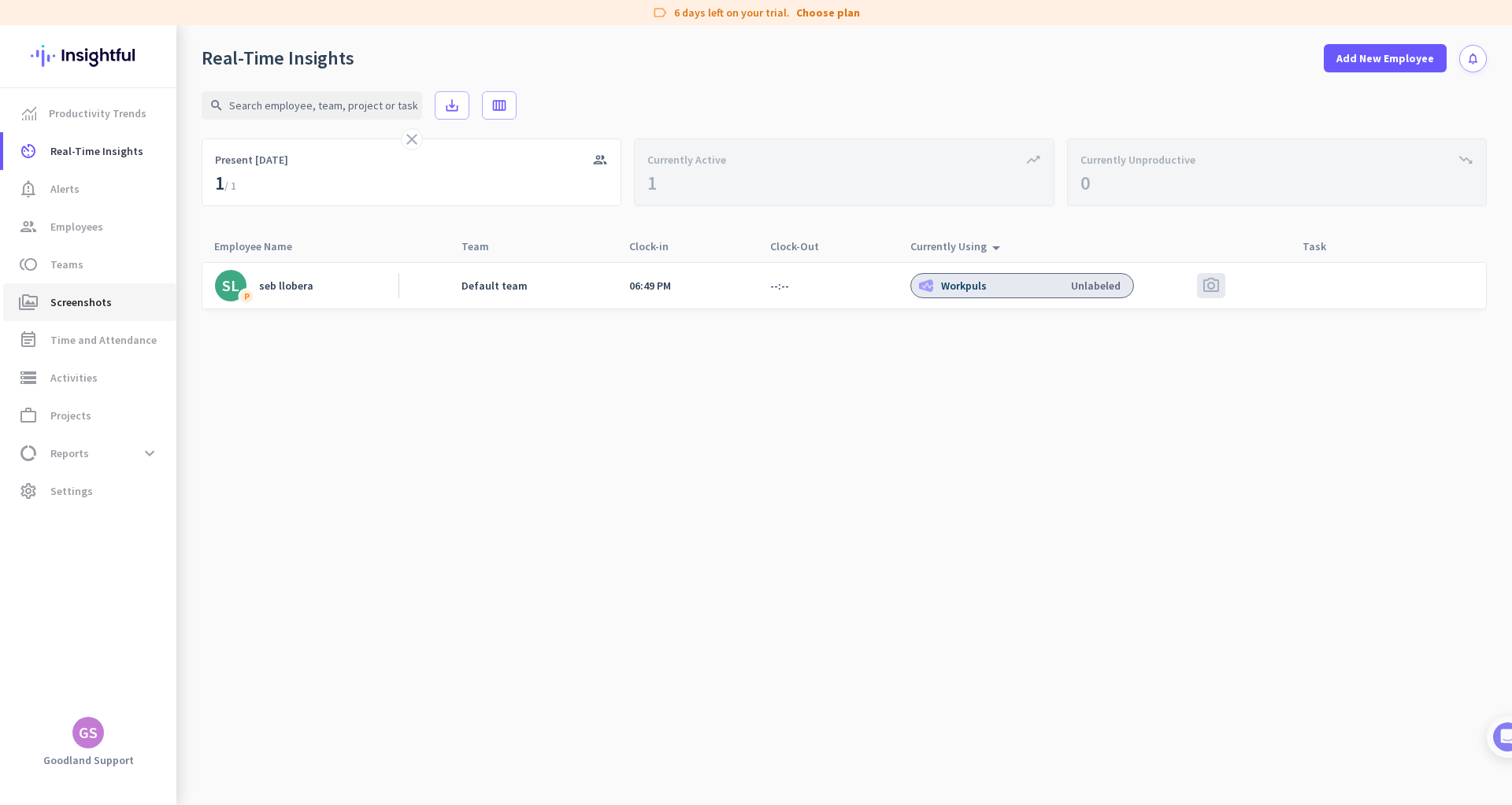
click at [88, 300] on span "Screenshots" at bounding box center [80, 302] width 61 height 19
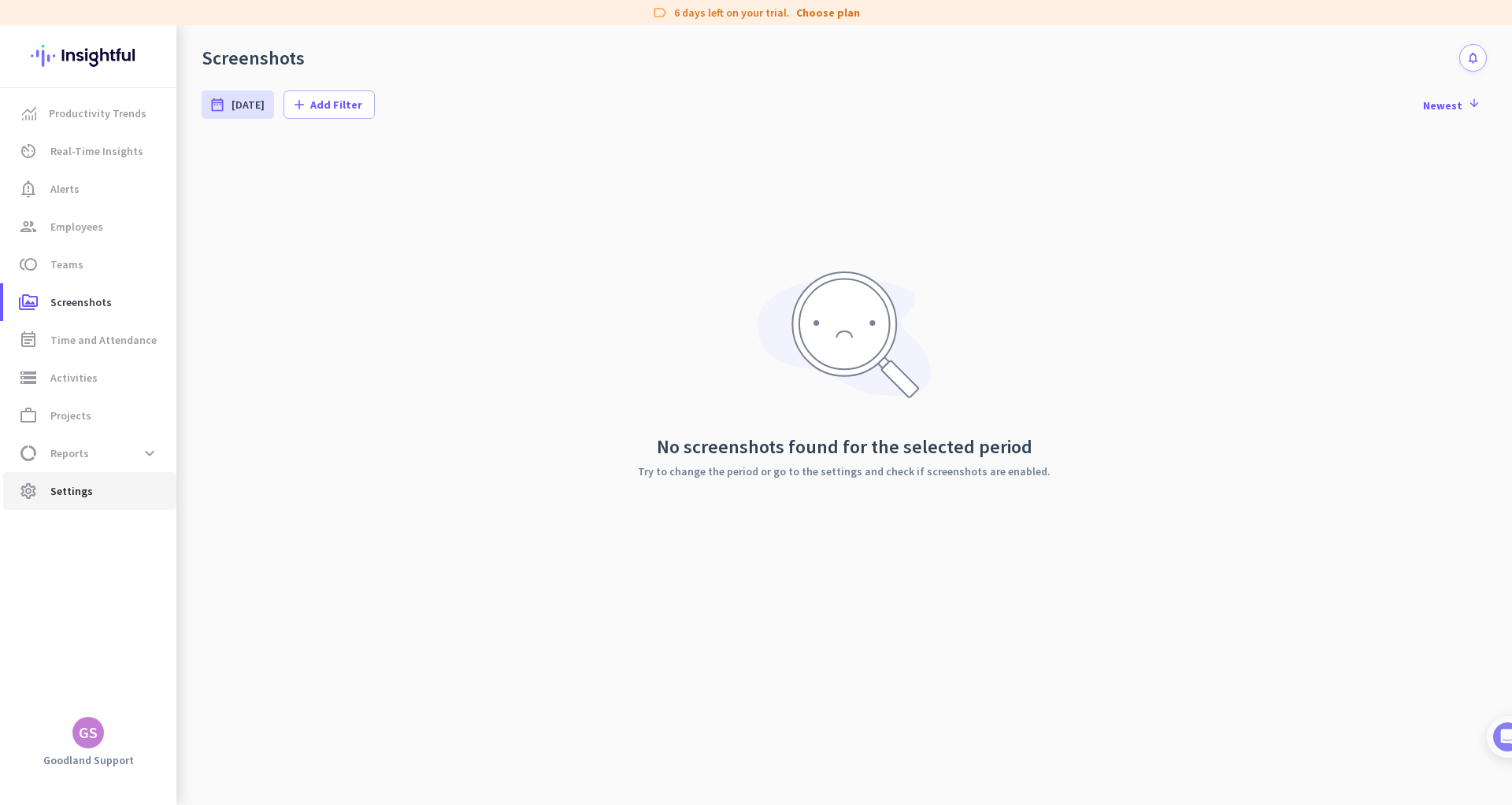
click at [92, 490] on span "settings Settings" at bounding box center [89, 491] width 148 height 19
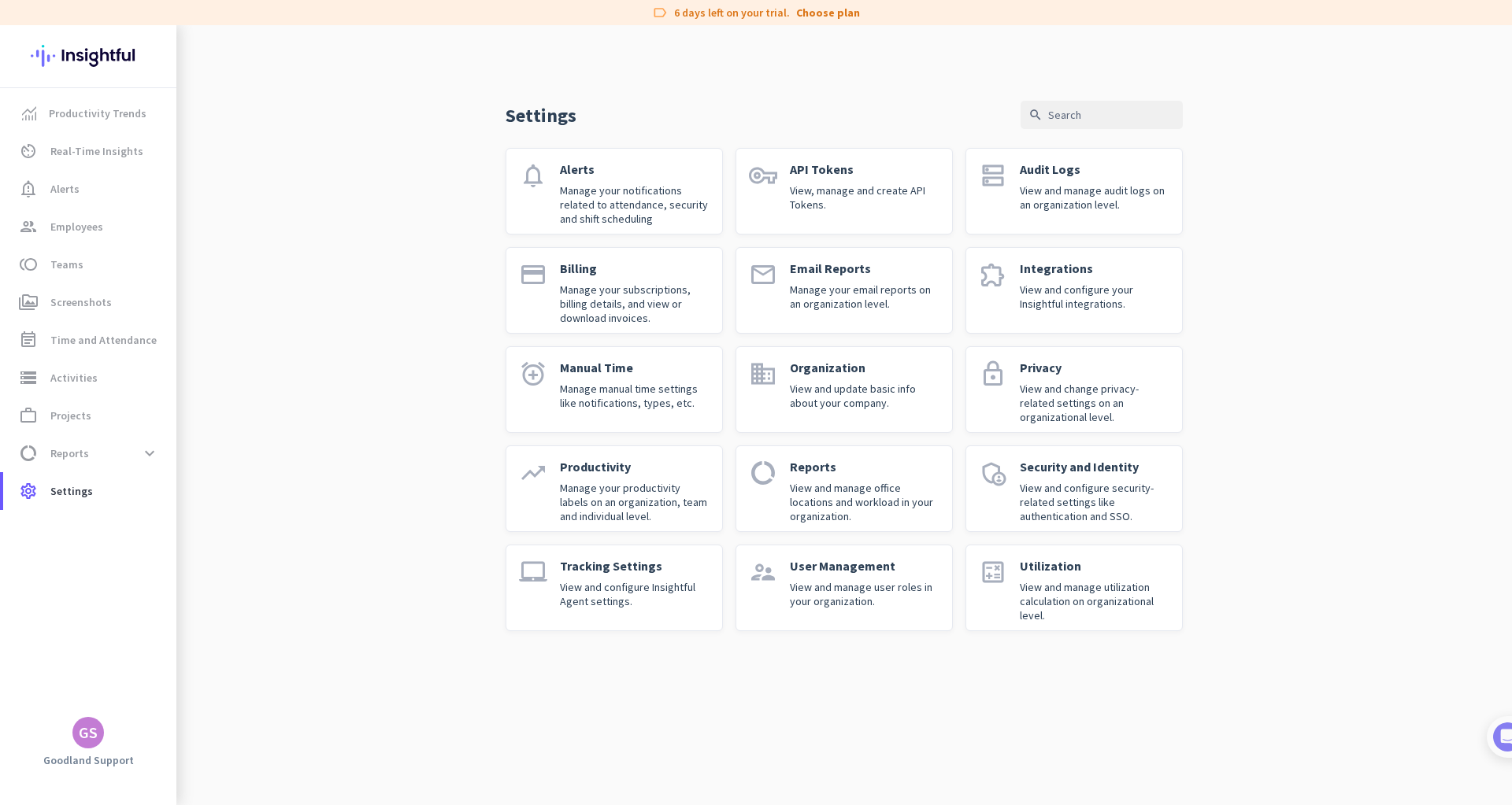
click at [637, 594] on p "View and configure Insightful Agent settings." at bounding box center [635, 593] width 150 height 28
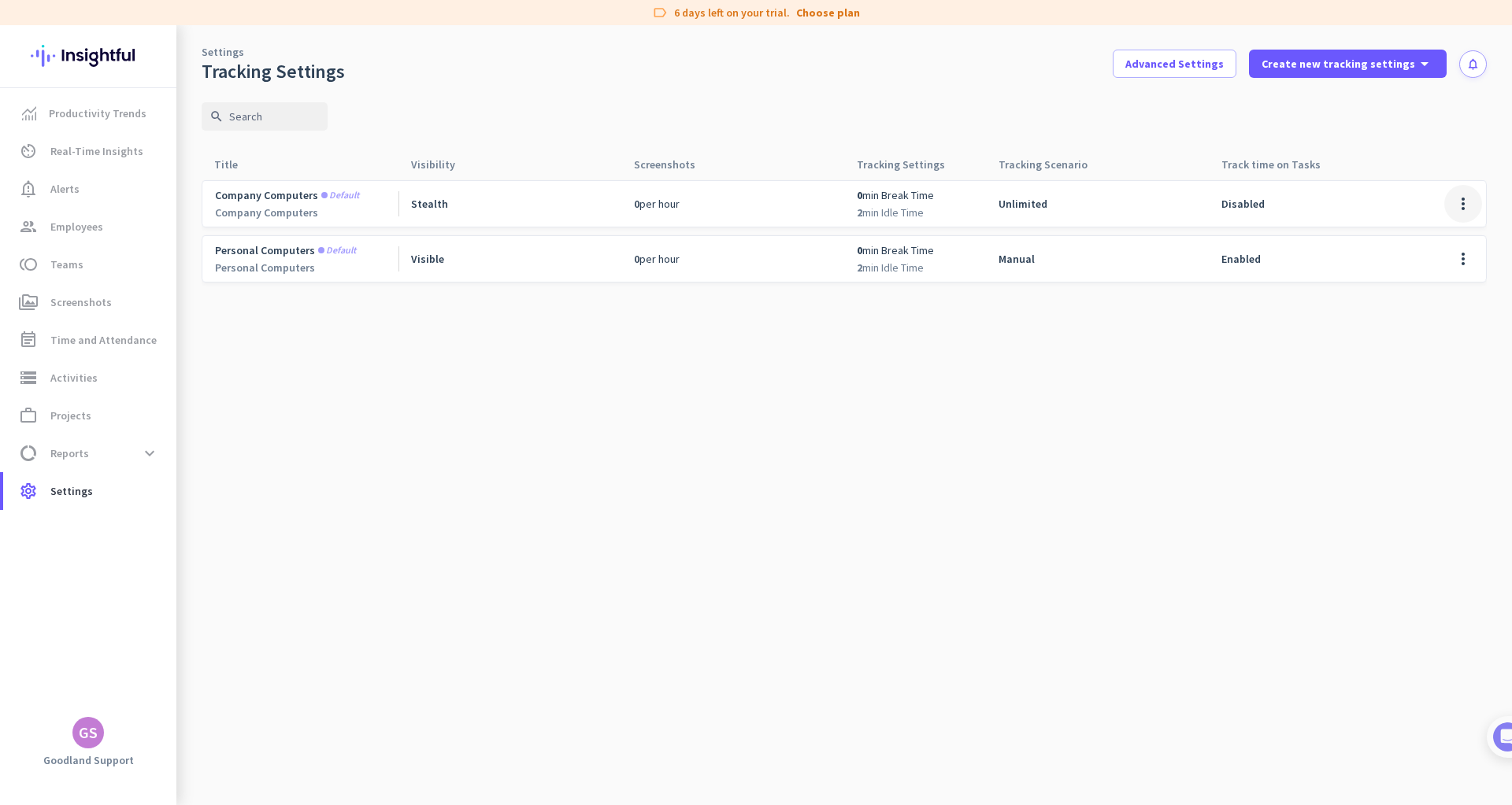
click at [1472, 204] on span at bounding box center [1463, 203] width 37 height 37
click at [1269, 375] on div at bounding box center [756, 402] width 1512 height 805
click at [1462, 253] on span at bounding box center [1463, 258] width 37 height 37
click at [1425, 289] on span "Edit" at bounding box center [1432, 292] width 76 height 15
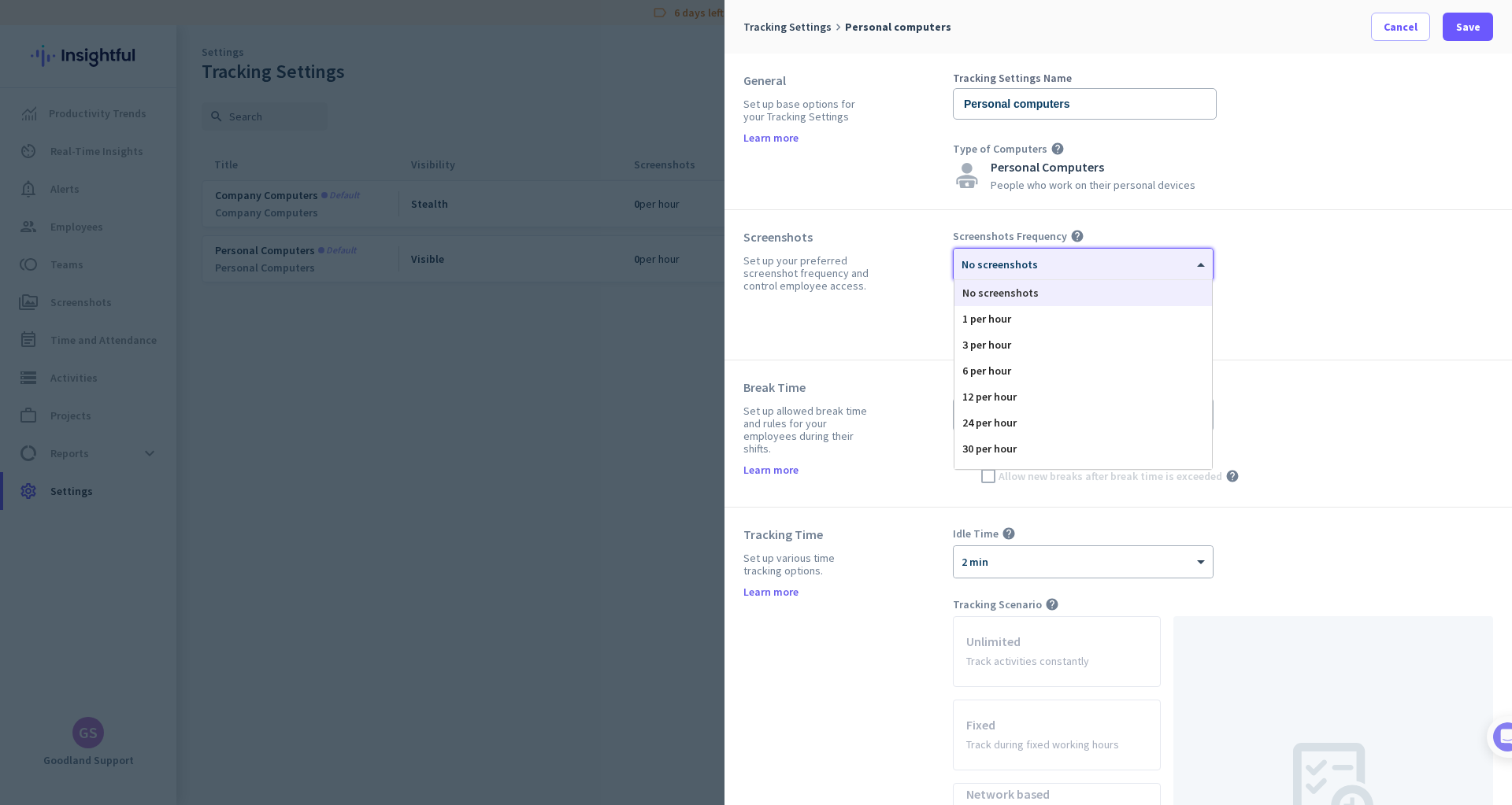
click at [1144, 269] on div "× No screenshots" at bounding box center [1073, 264] width 240 height 14
click at [1109, 326] on div "1 per hour" at bounding box center [1083, 319] width 257 height 26
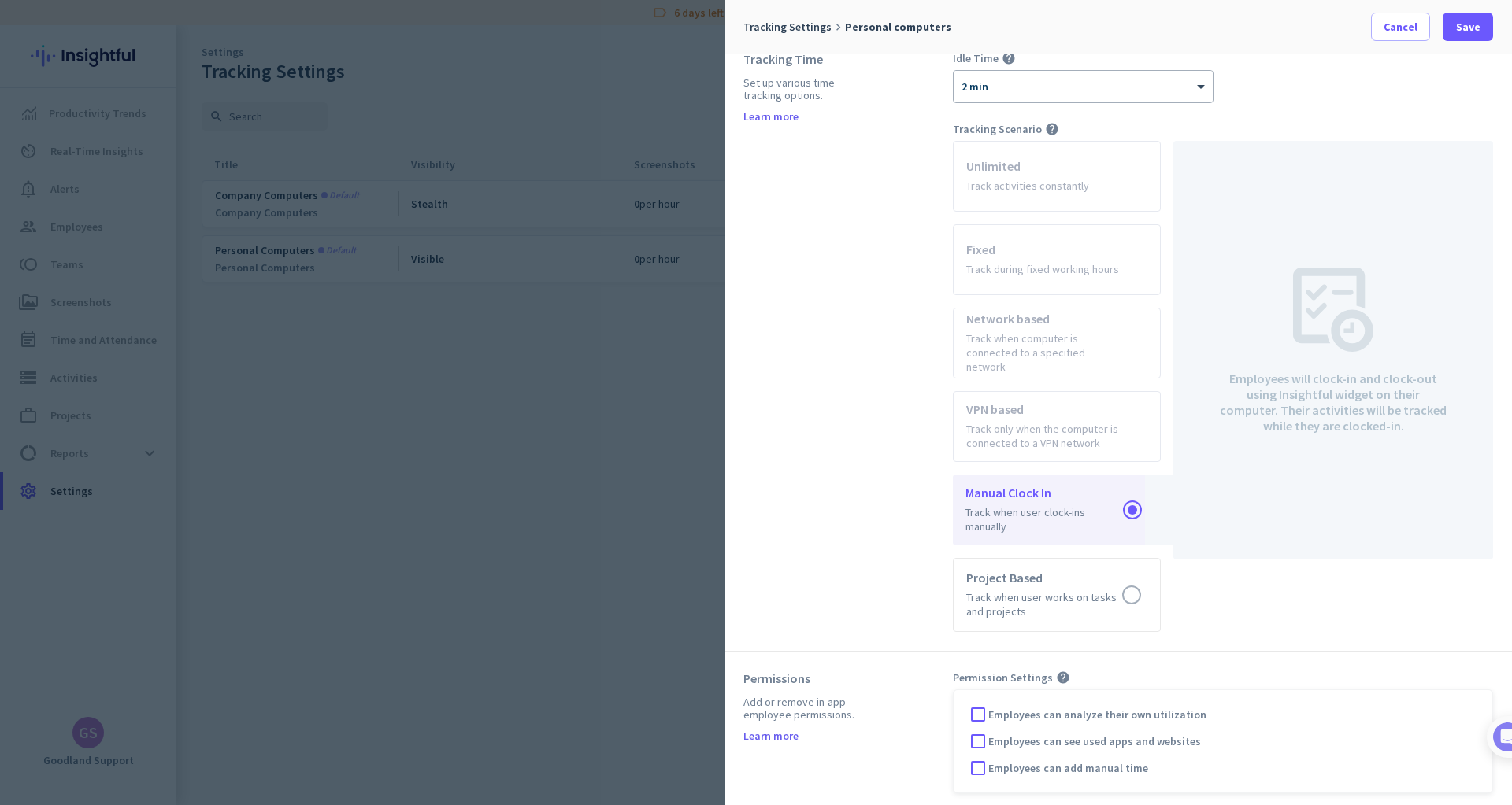
scroll to position [470, 0]
click at [1113, 201] on app-radio-card "Unlimited Track activities constantly" at bounding box center [1057, 182] width 208 height 71
click at [1113, 186] on app-radio-card "Unlimited Track activities constantly" at bounding box center [1057, 182] width 208 height 71
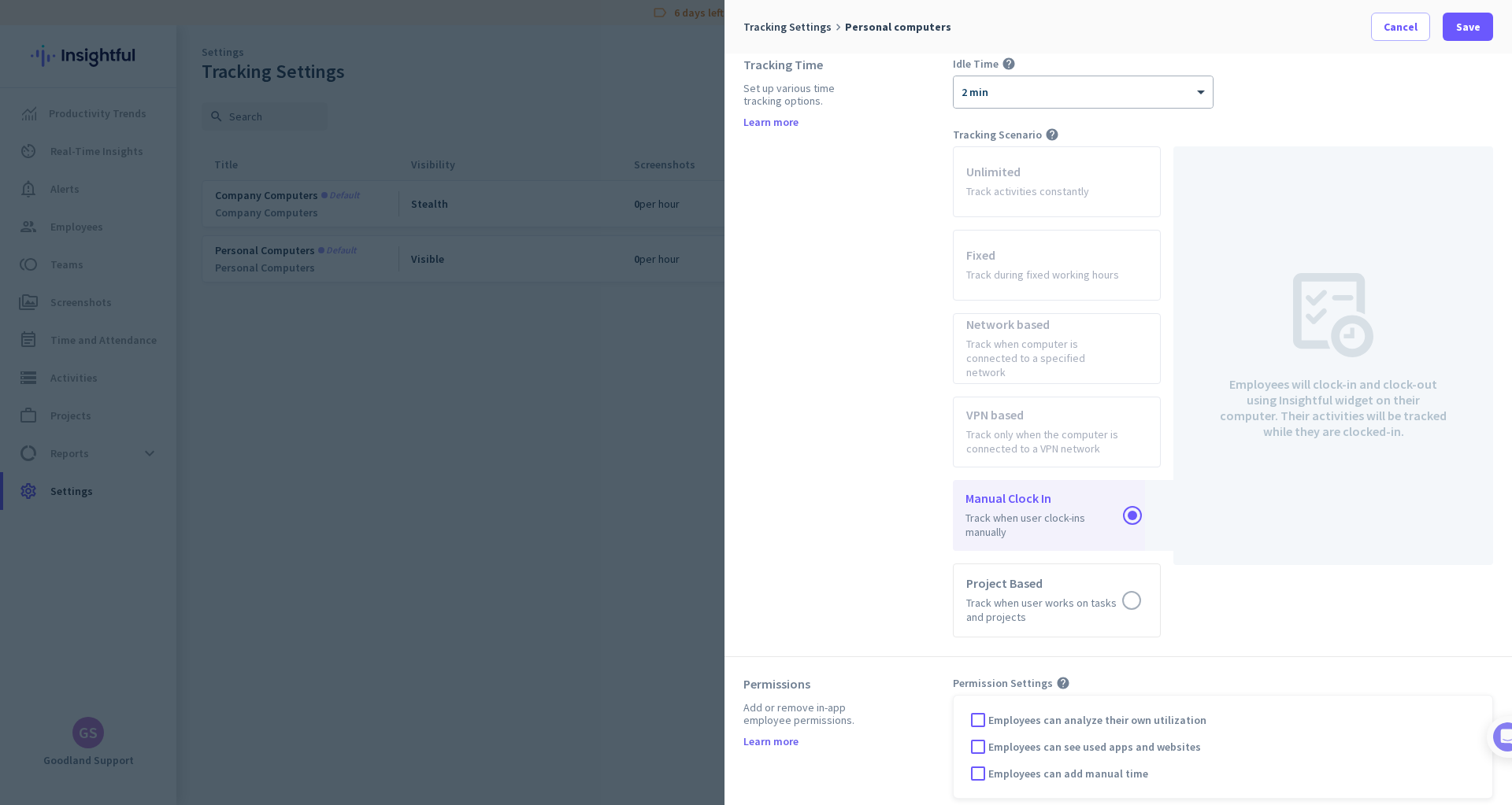
click at [1093, 188] on app-radio-card "Unlimited Track activities constantly" at bounding box center [1057, 182] width 208 height 71
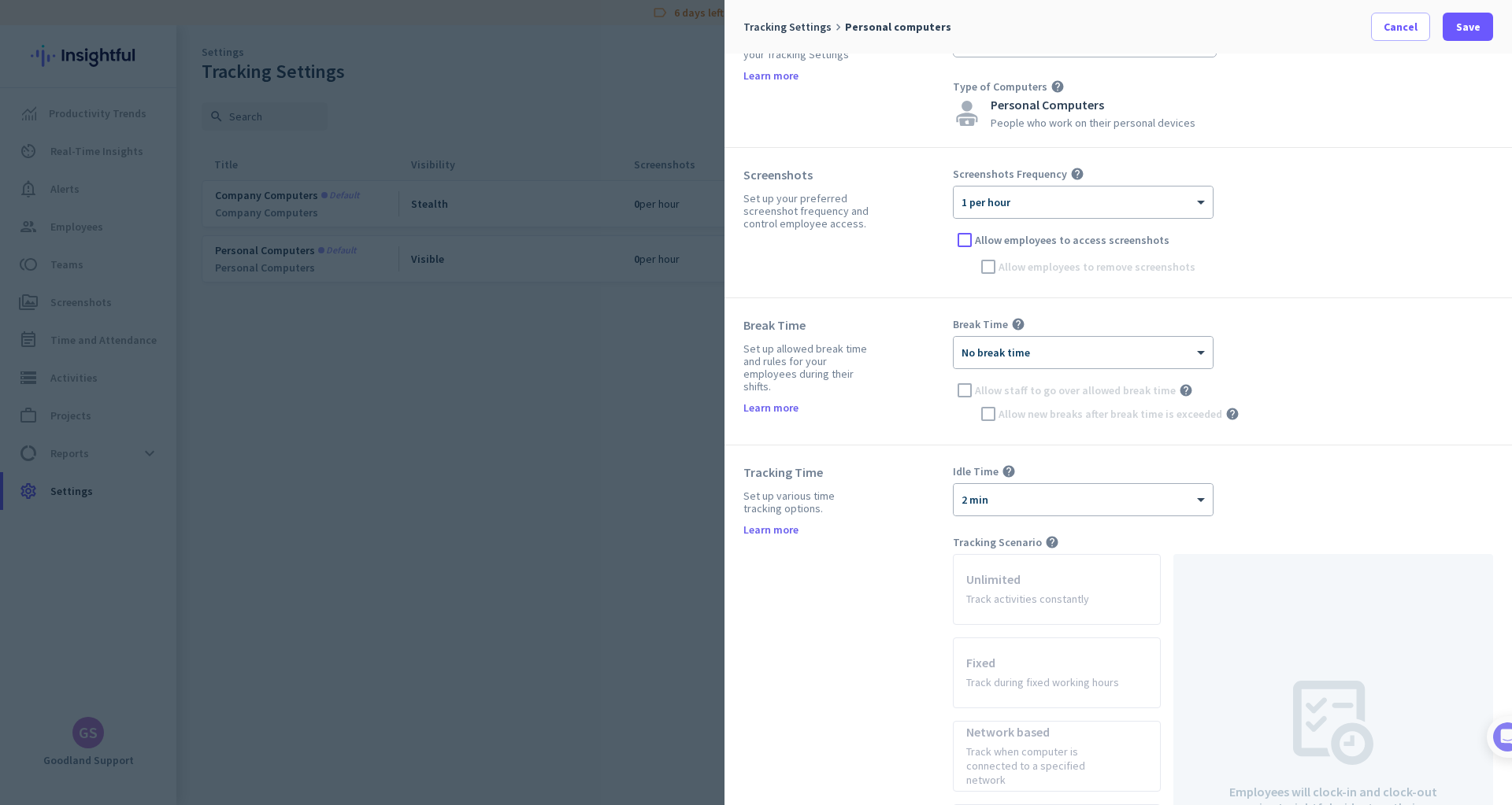
scroll to position [23, 0]
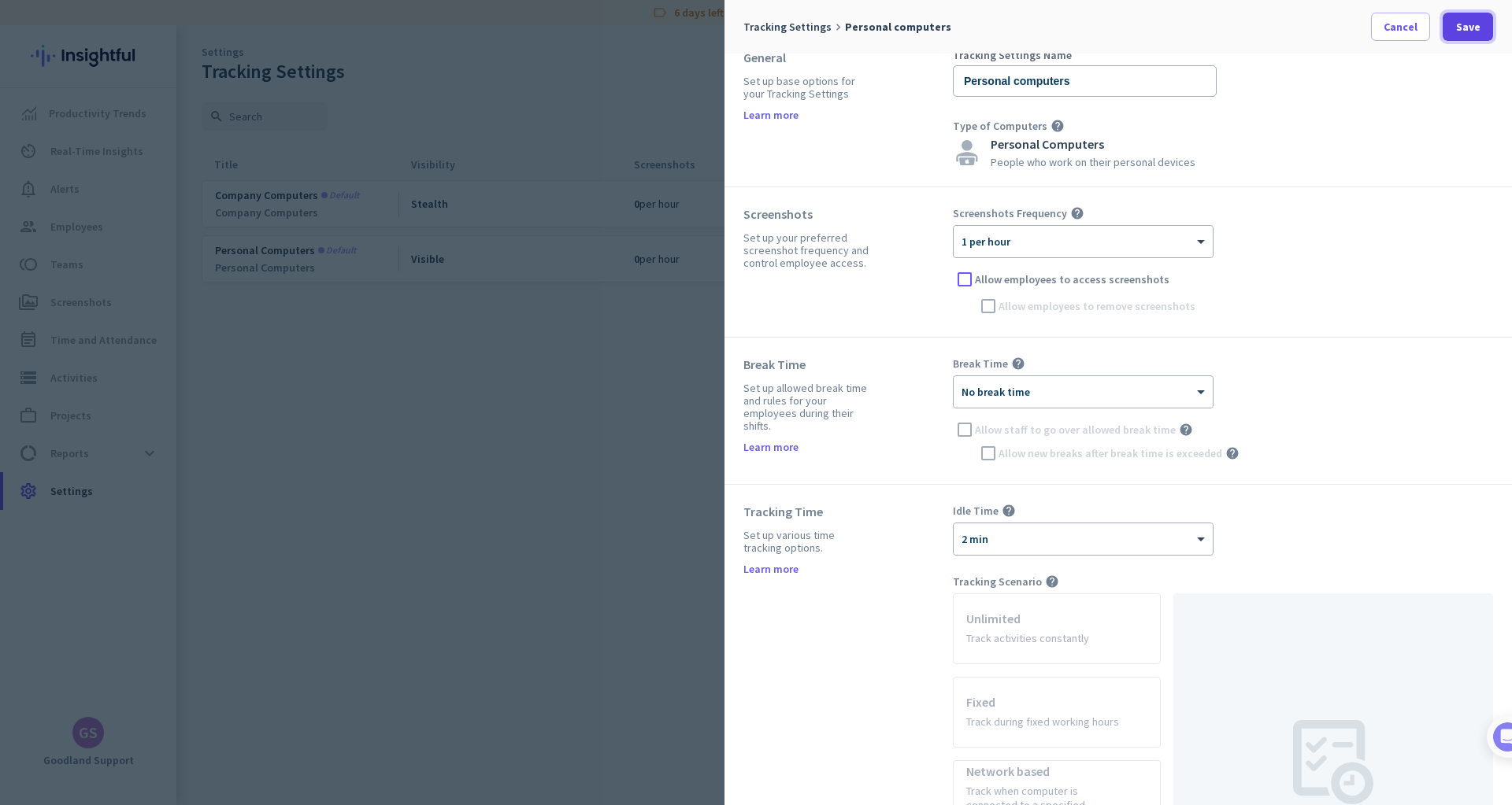
click at [1473, 25] on span "Save" at bounding box center [1468, 26] width 25 height 15
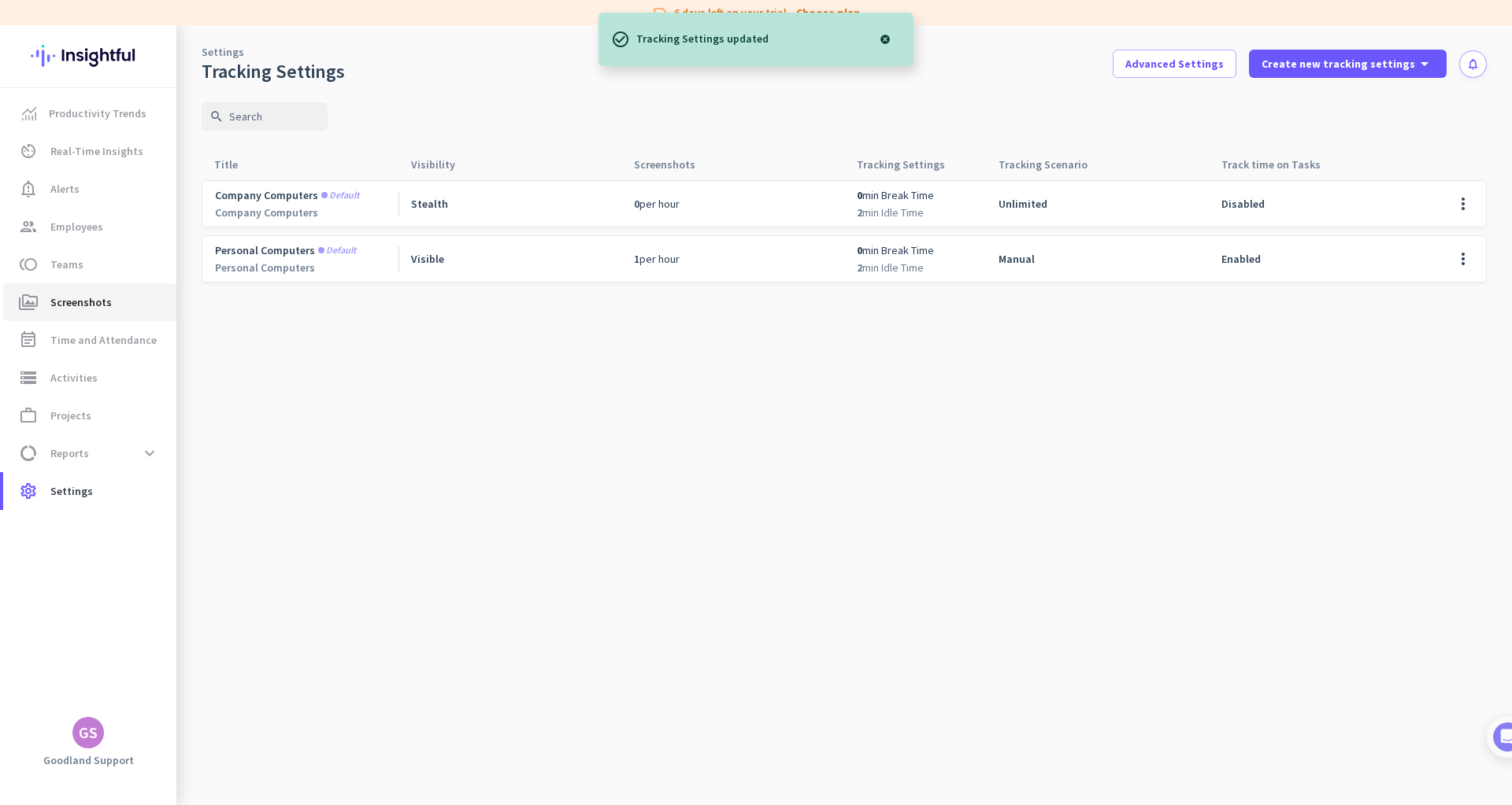
click at [74, 307] on span "Screenshots" at bounding box center [80, 302] width 61 height 19
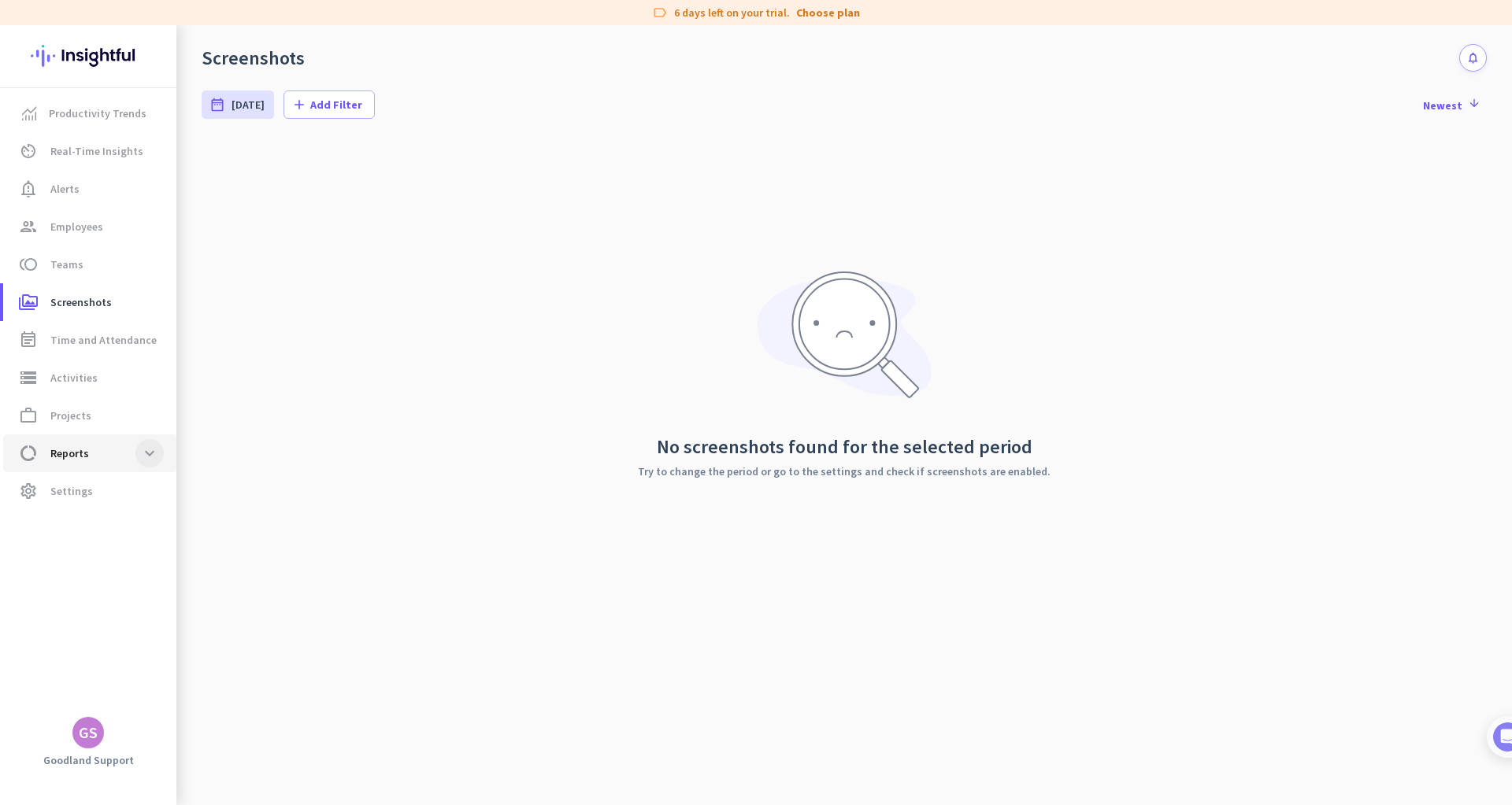
click at [156, 449] on span at bounding box center [150, 453] width 28 height 28
drag, startPoint x: 156, startPoint y: 449, endPoint x: 55, endPoint y: 616, distance: 195.2
click at [67, 605] on span "Apps & Websites" at bounding box center [74, 604] width 117 height 37
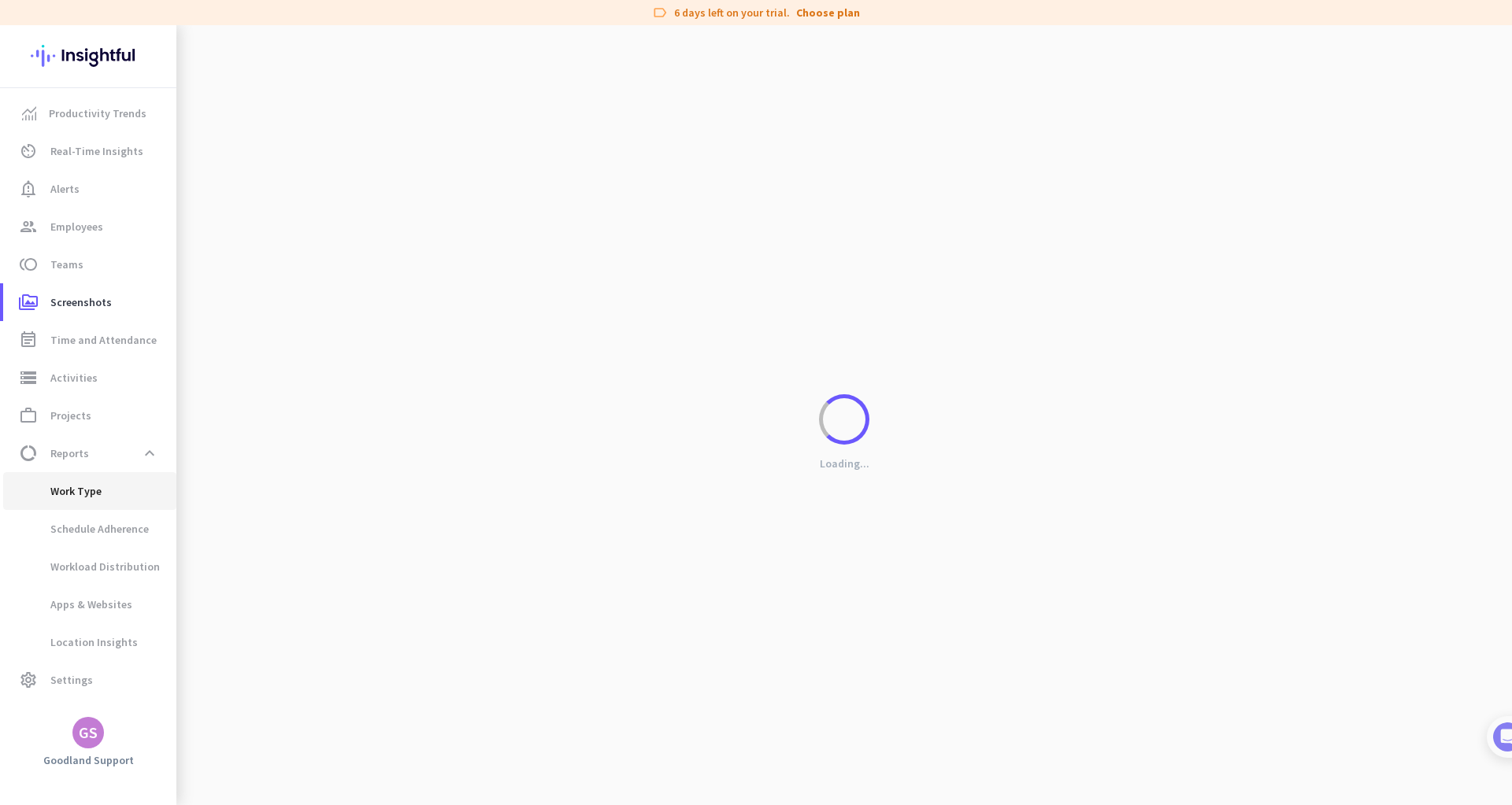
click at [93, 495] on span "Work Type" at bounding box center [58, 490] width 86 height 37
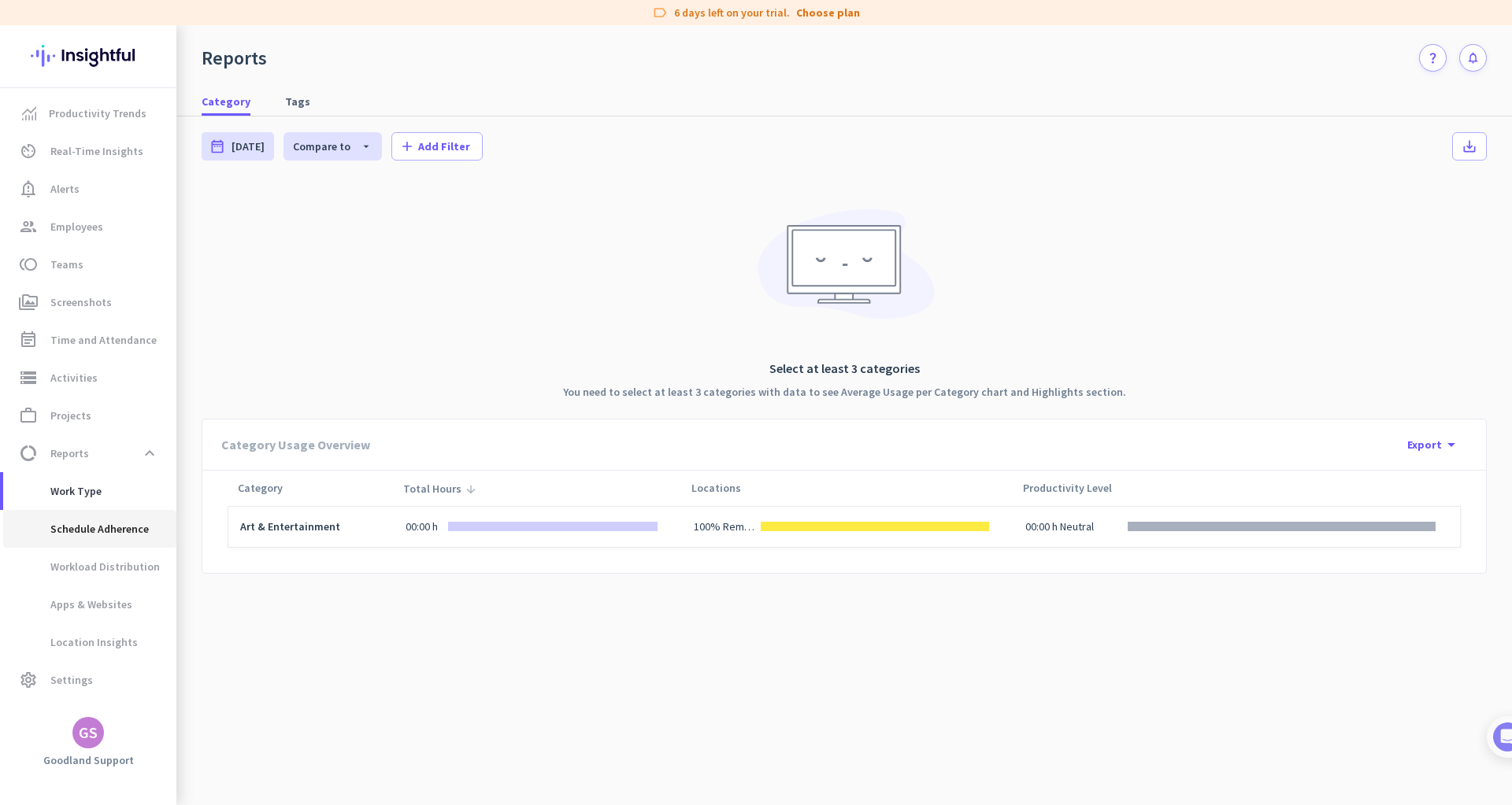
click at [119, 522] on span "Schedule Adherence" at bounding box center [82, 529] width 133 height 37
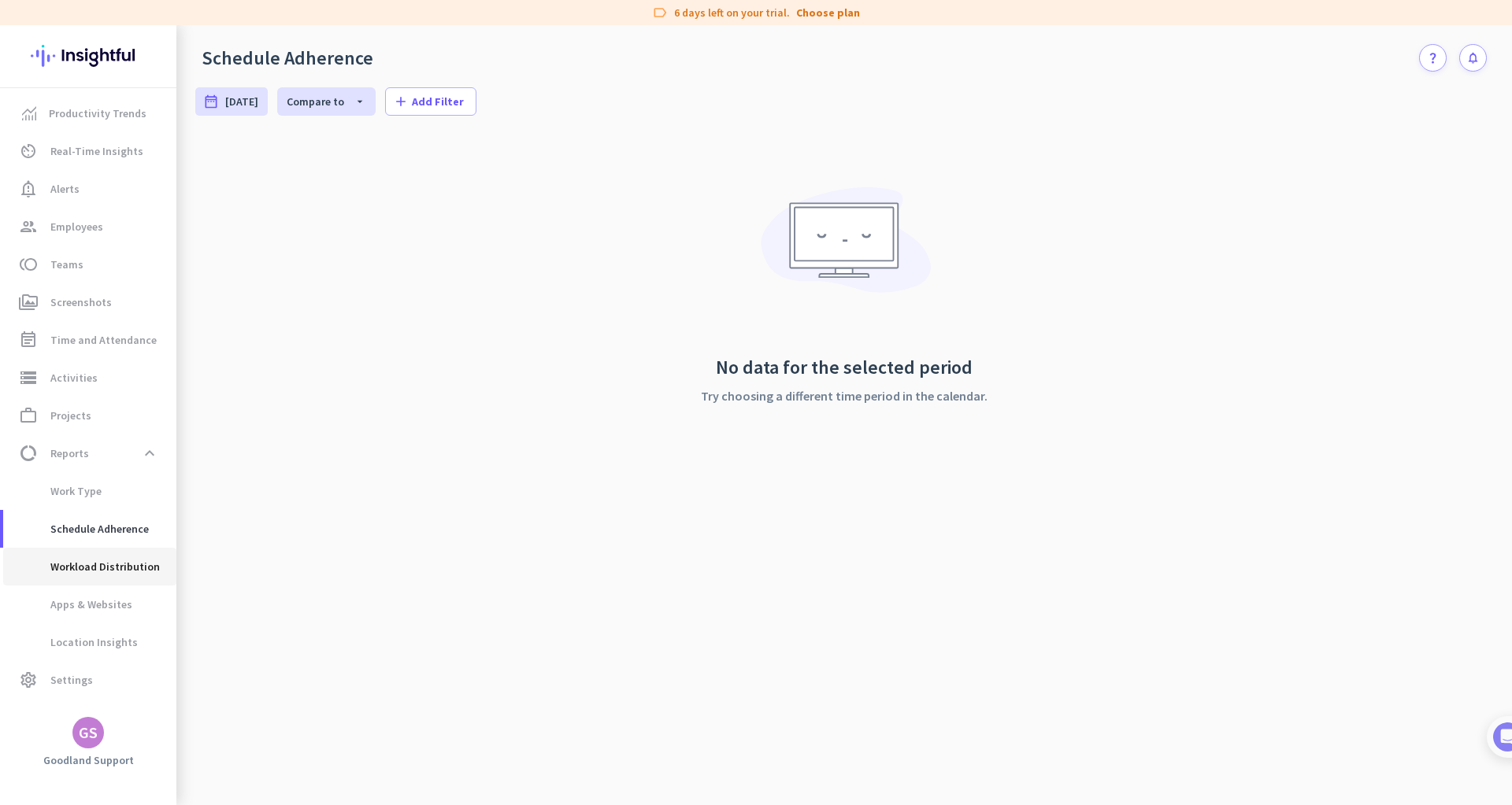
click at [107, 566] on span "Workload Distribution" at bounding box center [88, 566] width 144 height 37
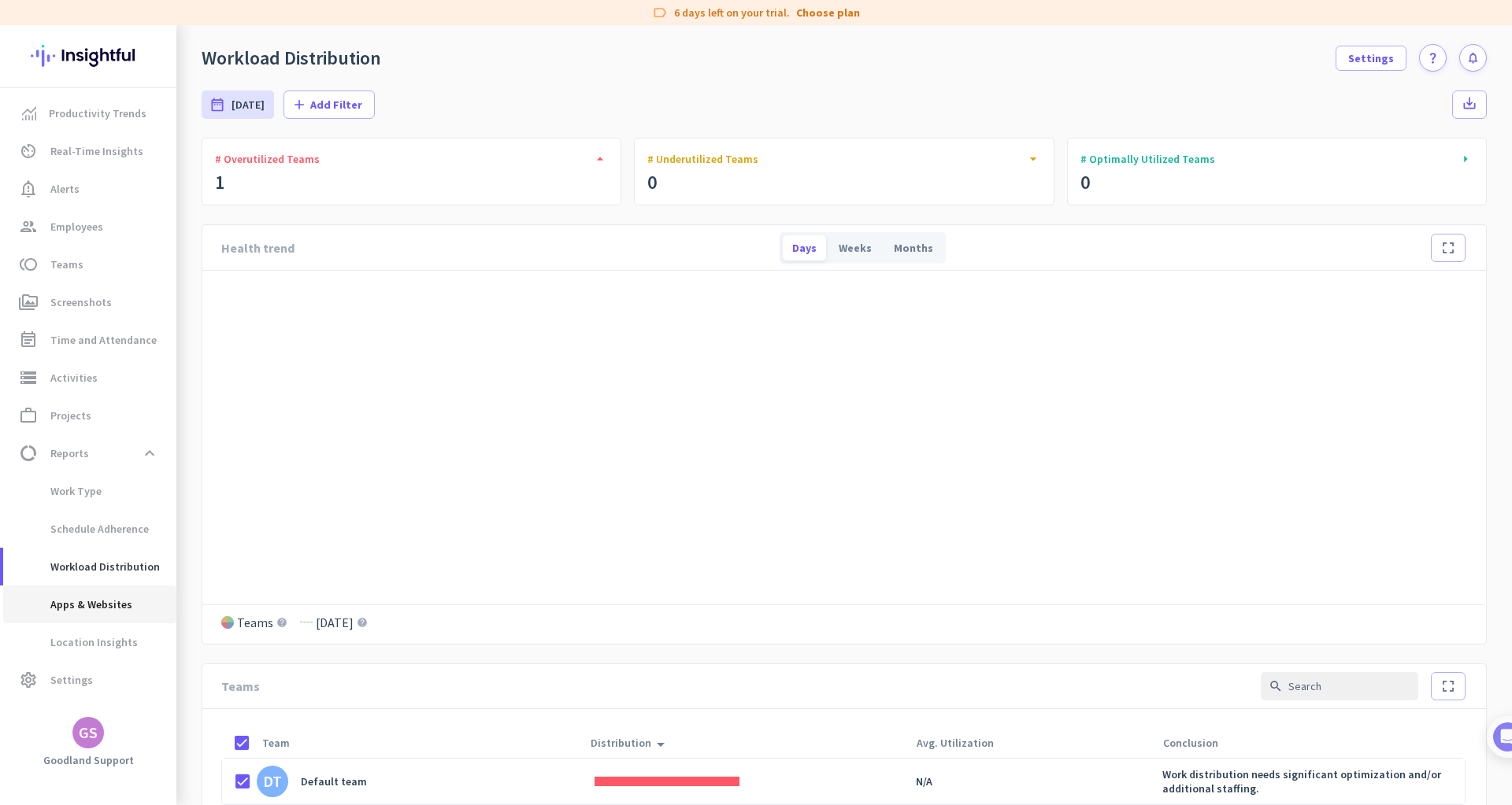
click at [98, 610] on span "Apps & Websites" at bounding box center [74, 604] width 117 height 37
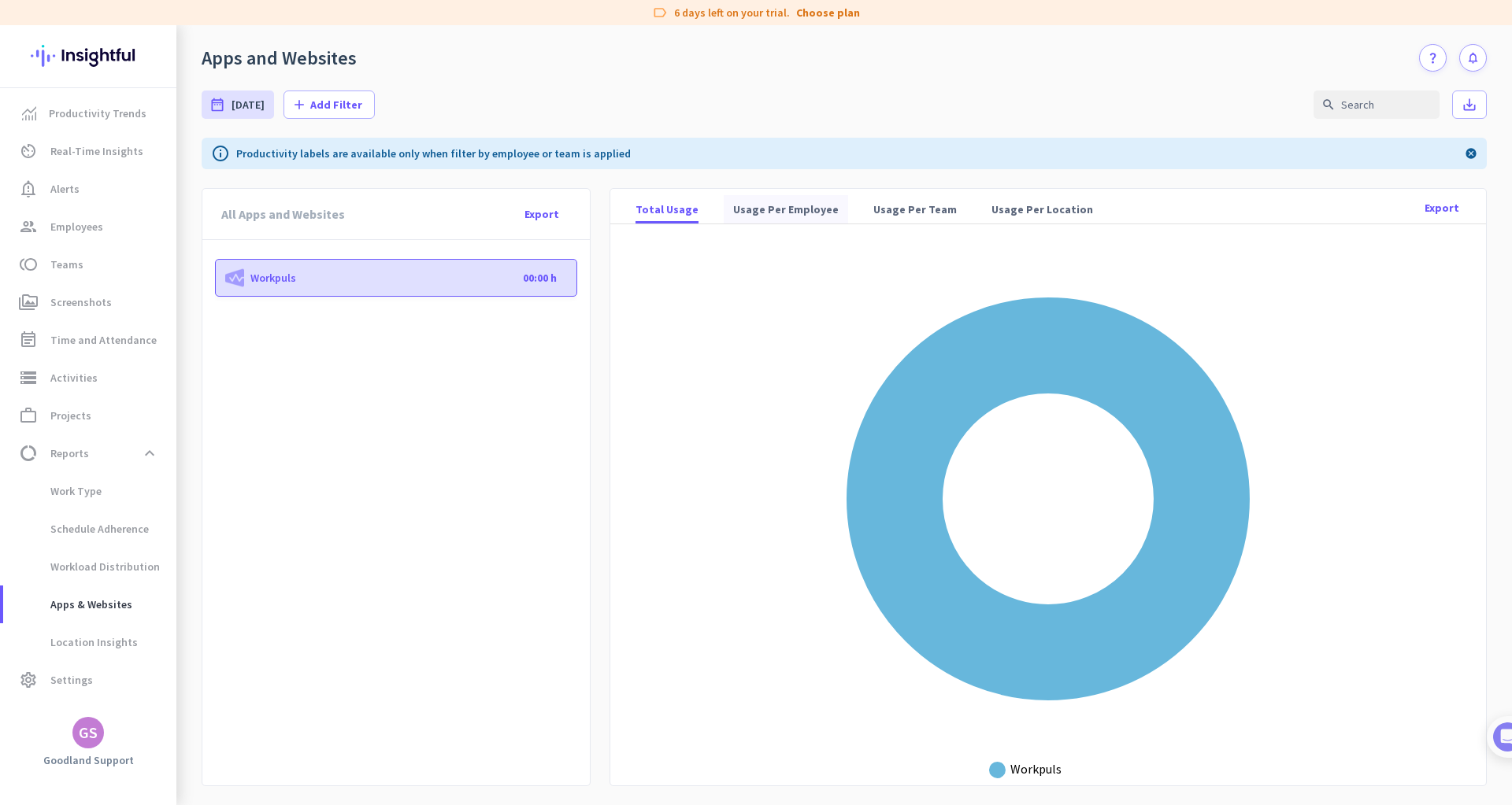
click at [782, 210] on span "Usage Per Employee" at bounding box center [786, 209] width 106 height 15
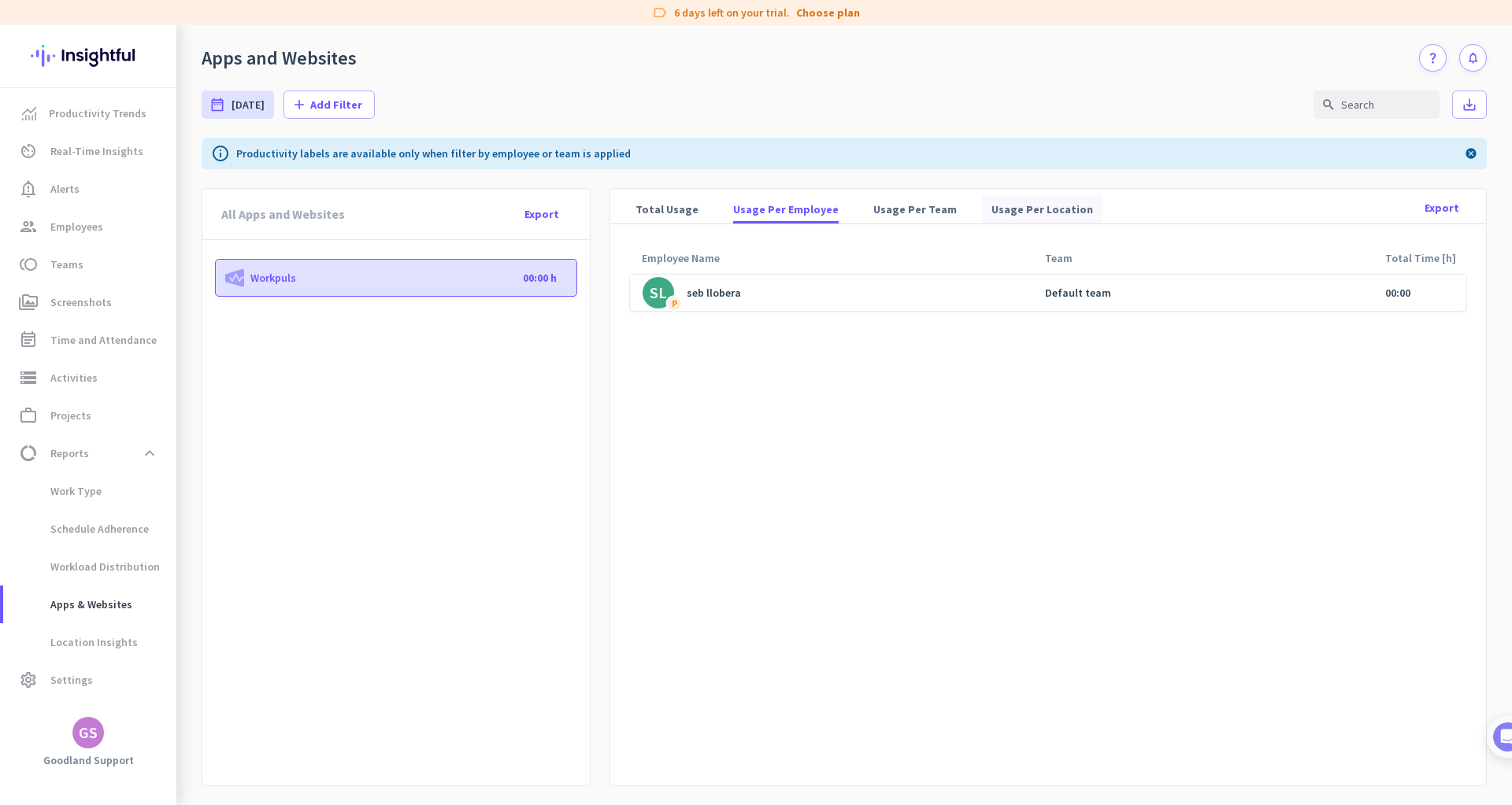
click at [1008, 212] on span "Usage Per Location" at bounding box center [1041, 209] width 101 height 15
click at [897, 214] on span "Usage Per Team" at bounding box center [916, 209] width 84 height 15
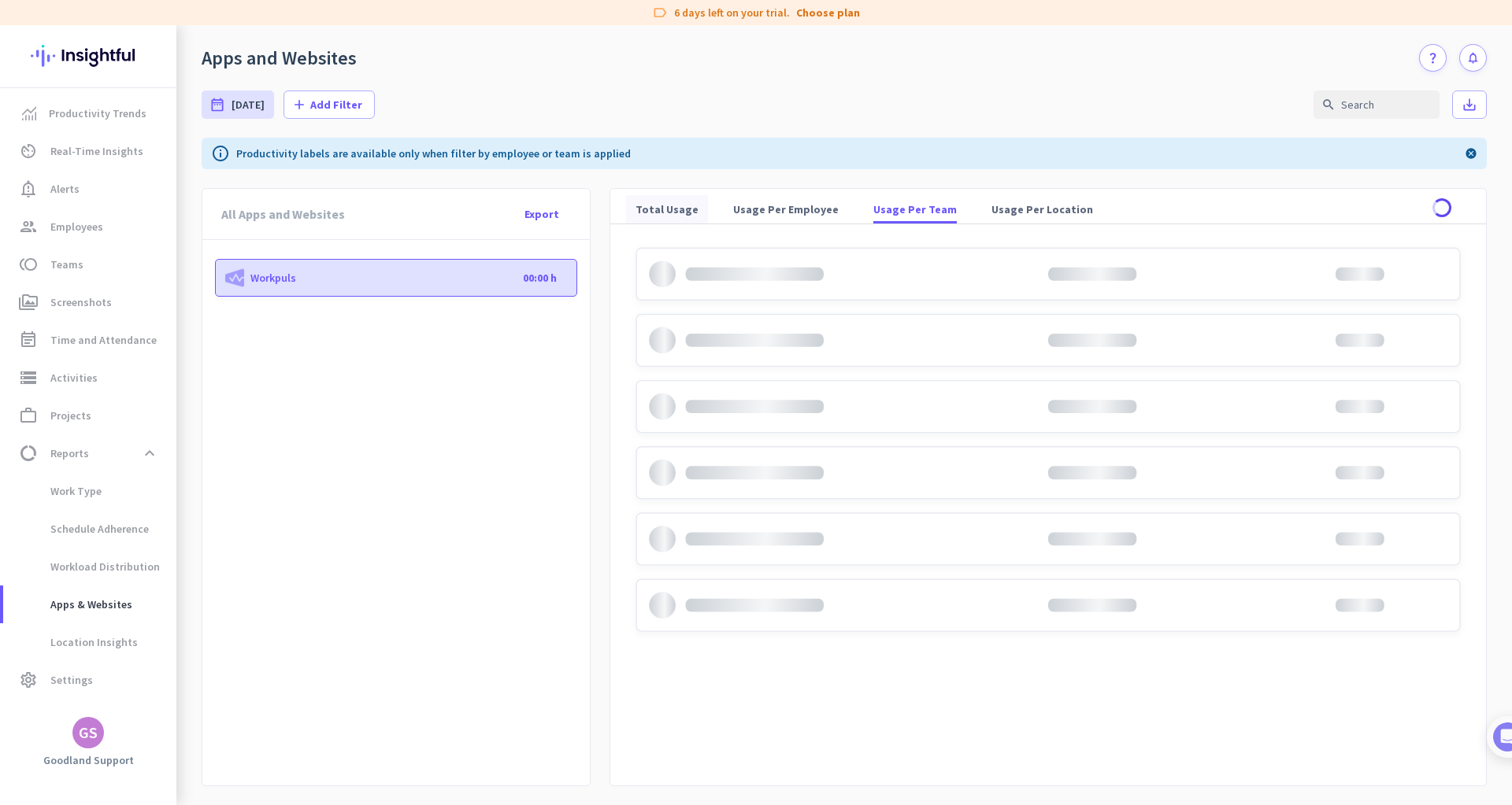
click at [672, 212] on span "Total Usage" at bounding box center [667, 209] width 63 height 15
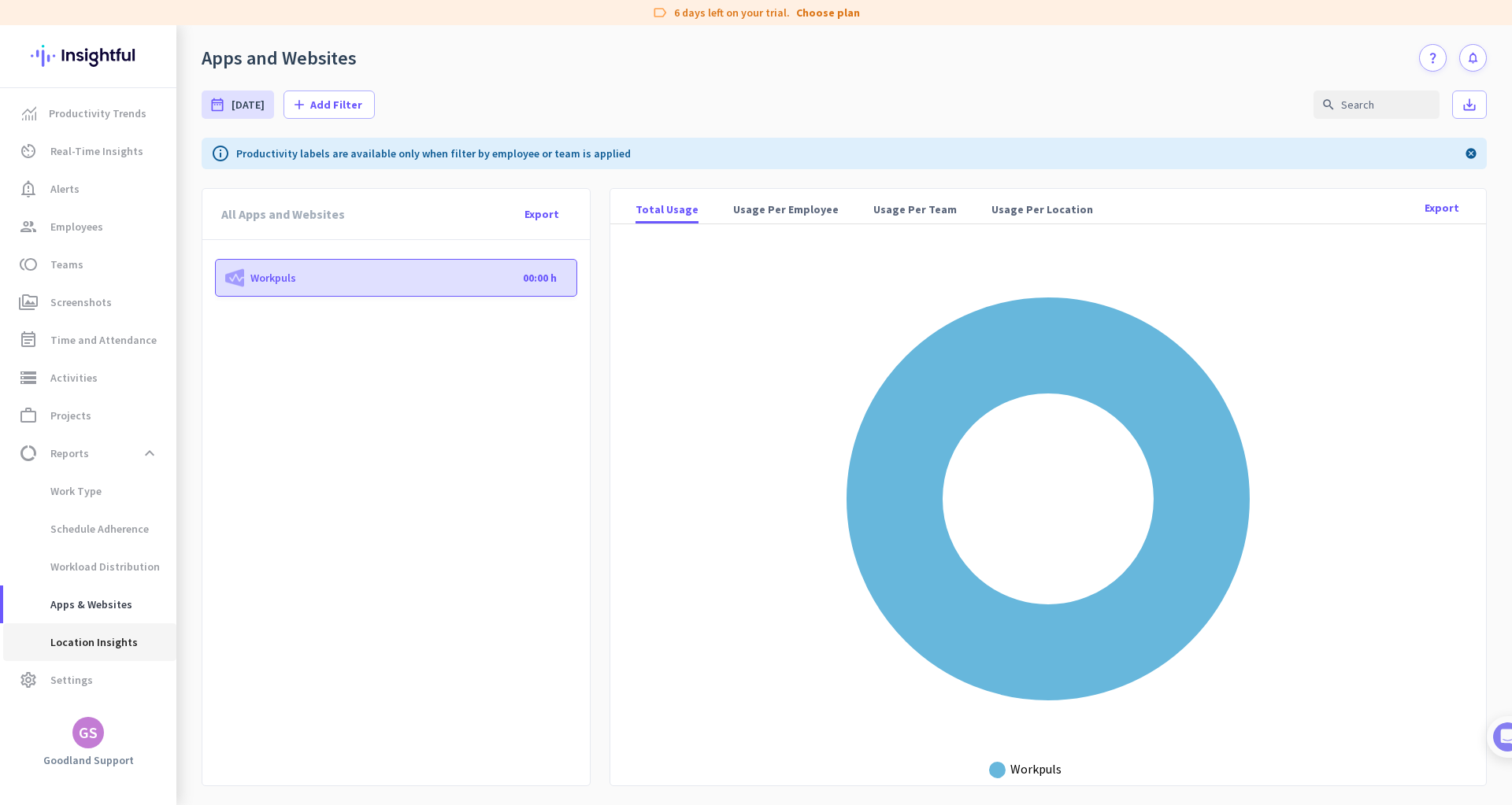
click at [99, 647] on span "Location Insights" at bounding box center [77, 642] width 122 height 37
type input "[DATE] - [DATE]"
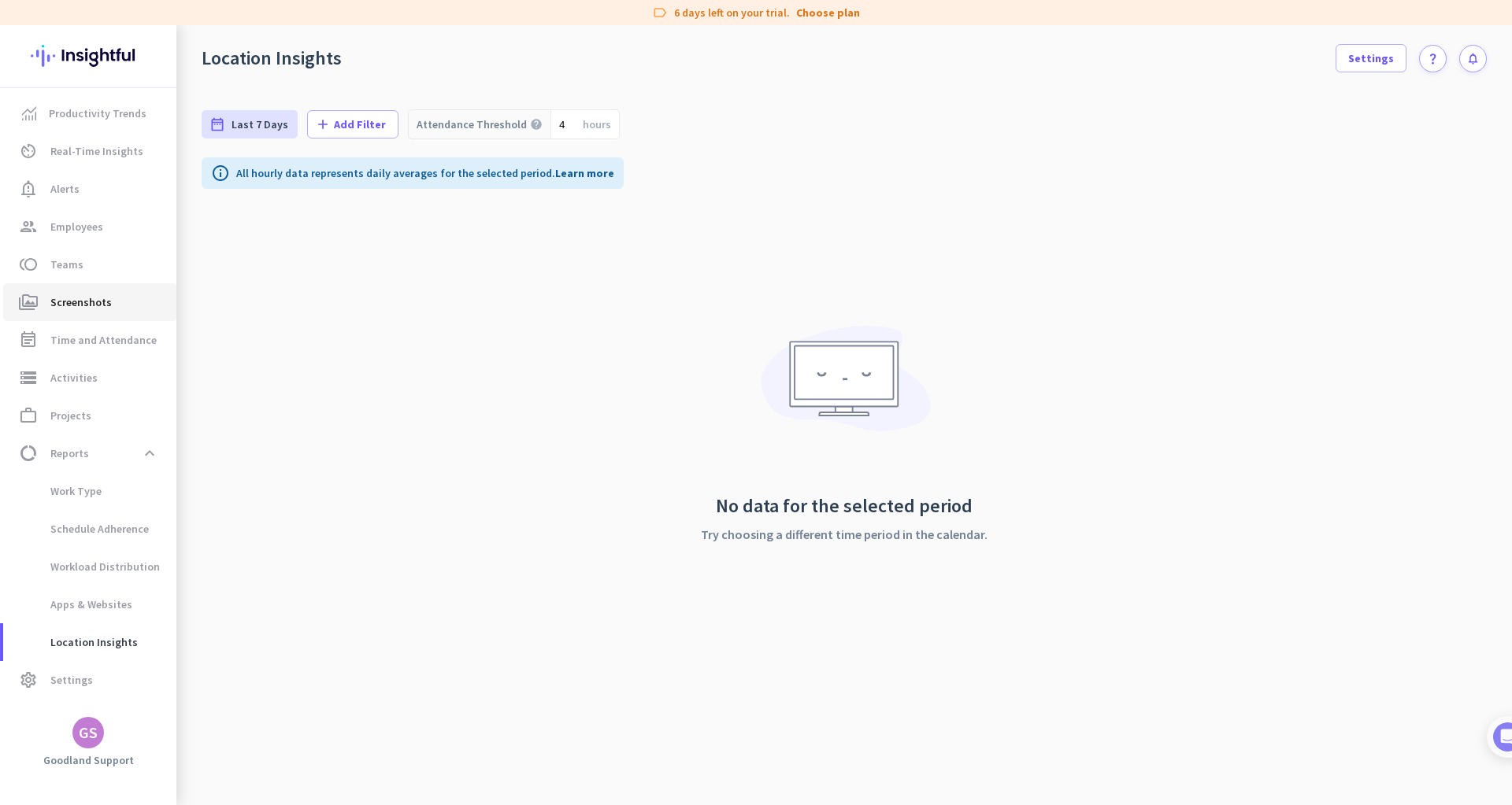
click at [88, 304] on span "Screenshots" at bounding box center [80, 302] width 61 height 19
type input "[DATE] - [DATE]"
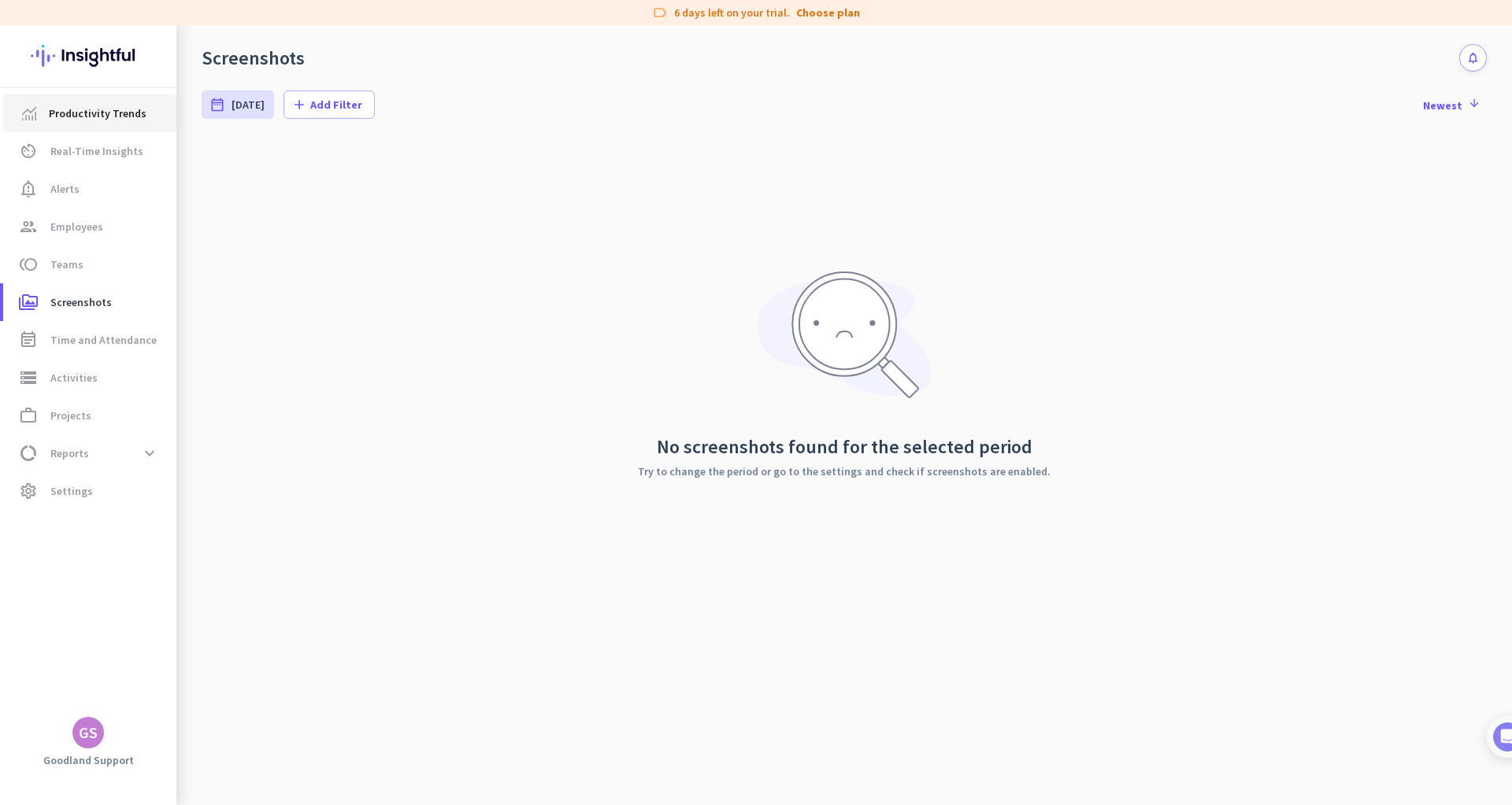
click at [124, 120] on span "Productivity Trends" at bounding box center [98, 113] width 98 height 19
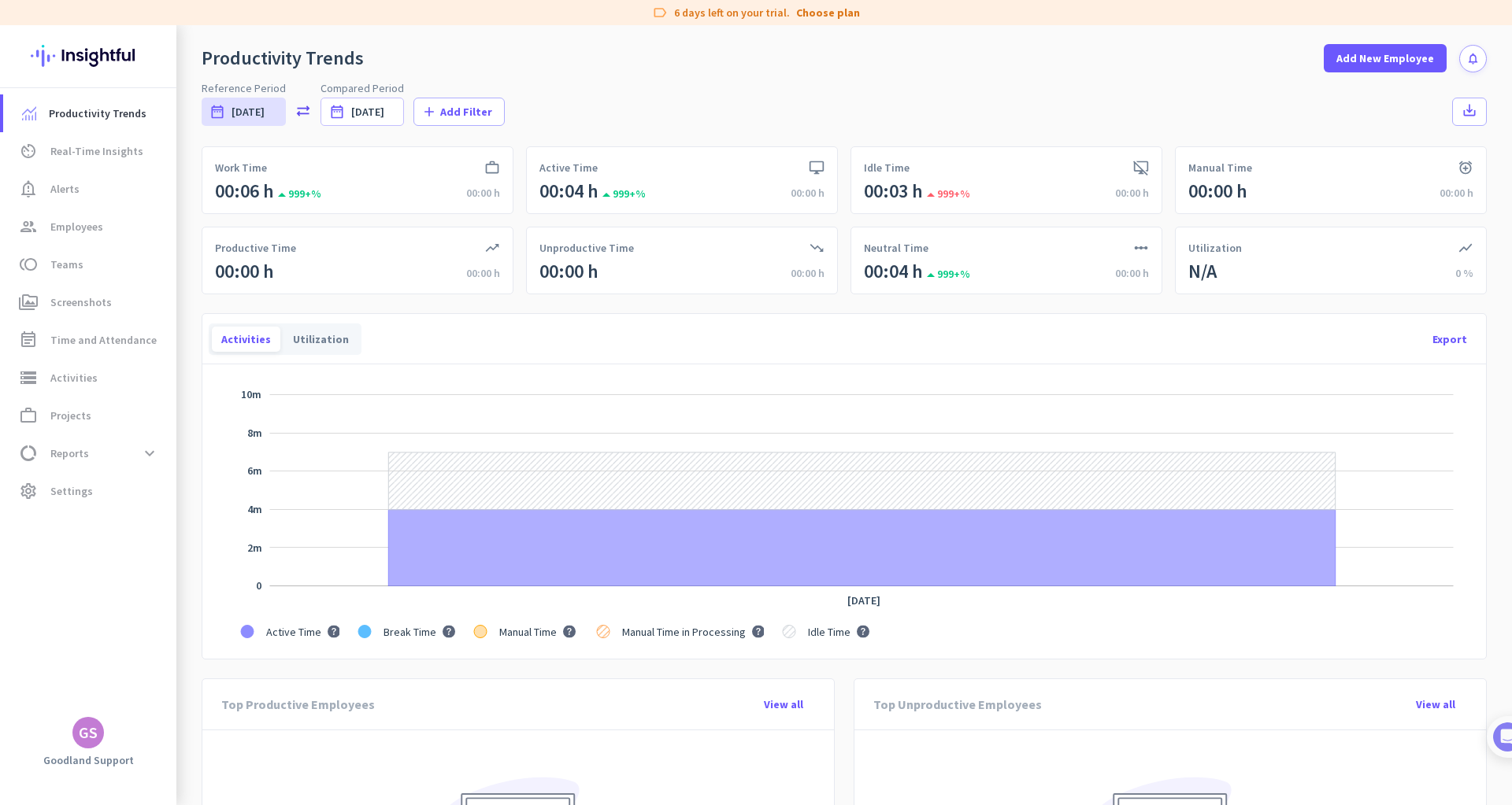
click at [569, 194] on div "00:04 h" at bounding box center [569, 191] width 59 height 26
click at [352, 190] on div "work_outlined Work Time 00:06 h arrow_drop_up 999+% 00:00 h" at bounding box center [357, 181] width 312 height 67
click at [81, 221] on span "Employees" at bounding box center [77, 226] width 53 height 19
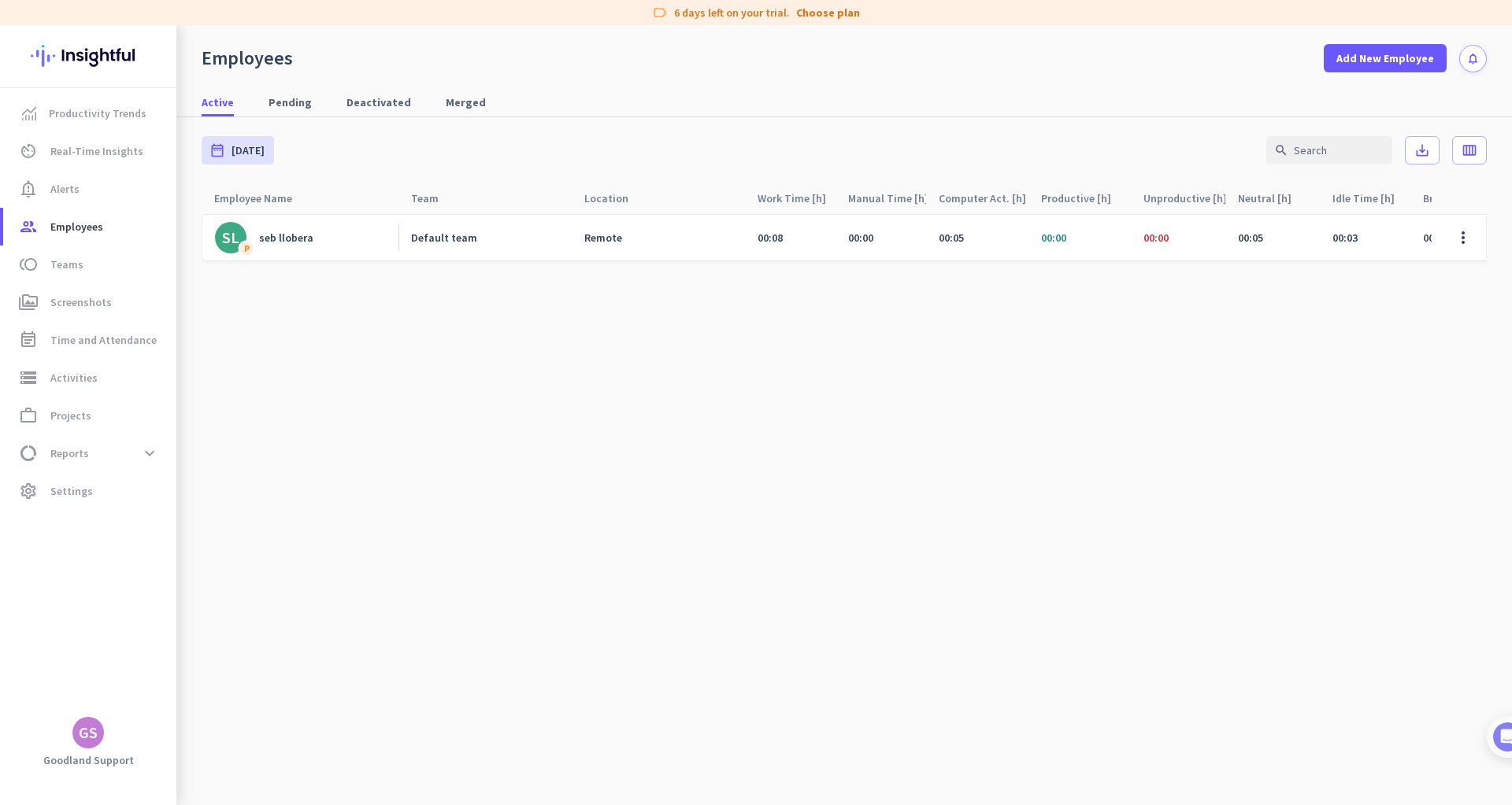
click at [468, 239] on div "Default team" at bounding box center [444, 238] width 67 height 15
